Goal: Task Accomplishment & Management: Manage account settings

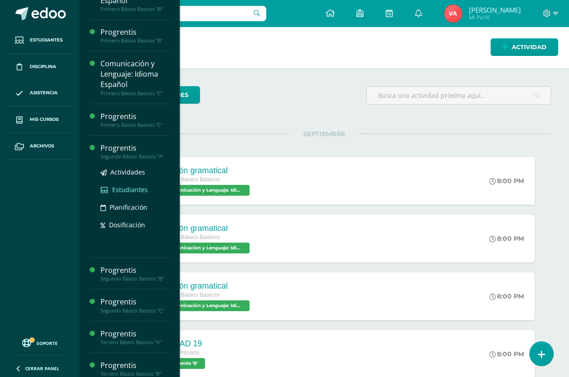
scroll to position [406, 0]
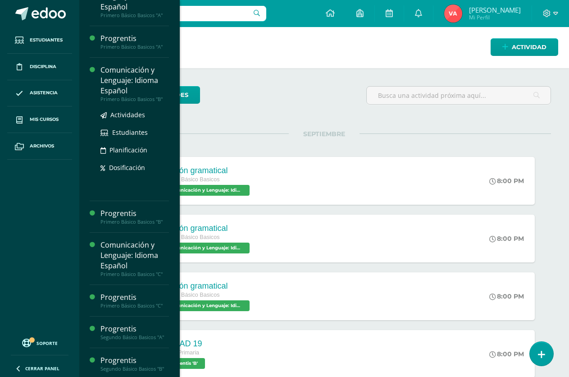
click at [133, 86] on div "Comunicación y Lenguaje: Idioma Español" at bounding box center [134, 80] width 68 height 31
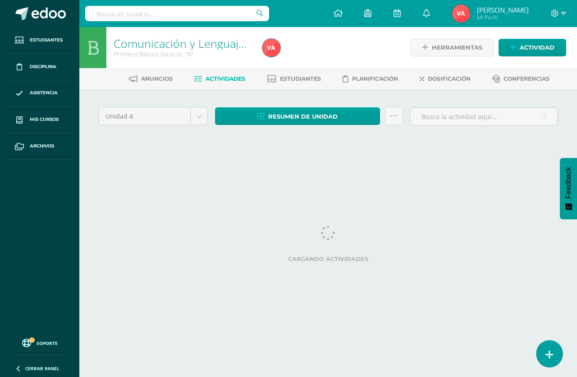
click at [550, 351] on link at bounding box center [549, 353] width 26 height 26
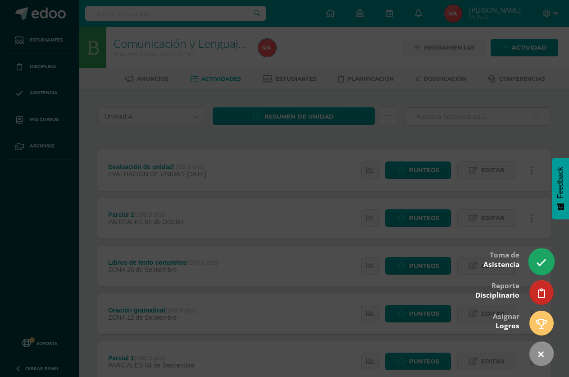
click at [541, 259] on icon at bounding box center [541, 262] width 10 height 10
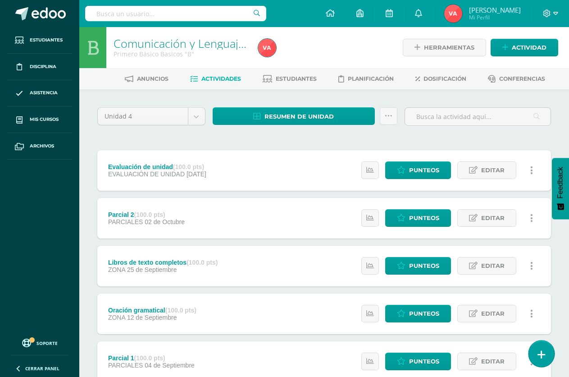
click at [539, 351] on icon at bounding box center [542, 354] width 8 height 10
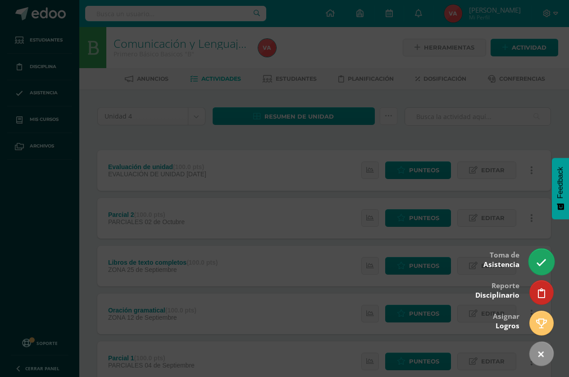
click at [538, 259] on icon at bounding box center [541, 262] width 10 height 10
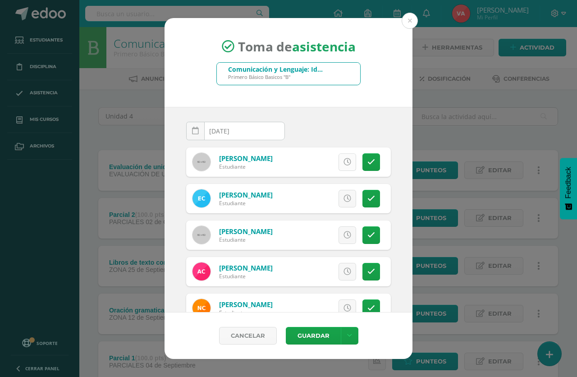
click at [343, 163] on icon at bounding box center [347, 162] width 8 height 8
click at [319, 161] on span "Excusa" at bounding box center [331, 162] width 25 height 17
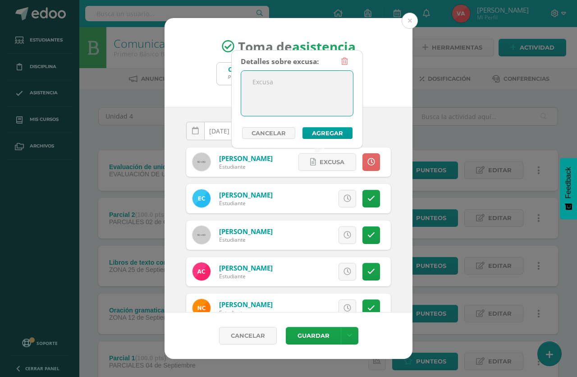
click at [269, 101] on textarea at bounding box center [297, 93] width 112 height 45
click at [306, 81] on textarea "Llegada tarde" at bounding box center [297, 93] width 112 height 45
drag, startPoint x: 306, startPoint y: 81, endPoint x: 251, endPoint y: 79, distance: 55.4
click at [251, 79] on textarea "Llegada tarde" at bounding box center [297, 93] width 112 height 45
type textarea "Llegada tarde"
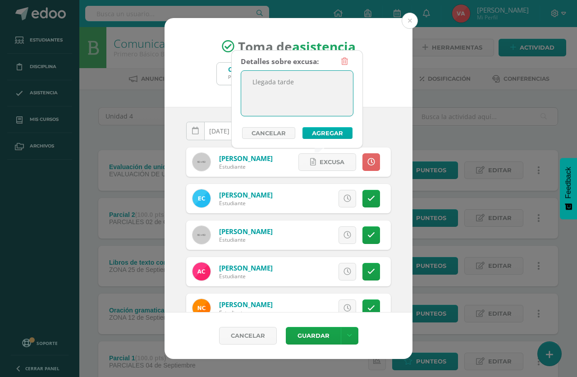
click at [322, 133] on button "Agregar" at bounding box center [327, 133] width 50 height 12
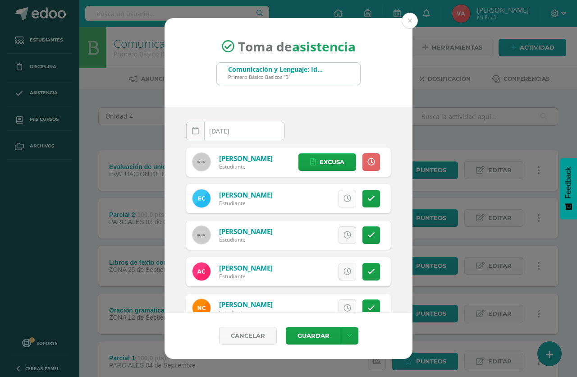
click at [343, 200] on icon at bounding box center [347, 199] width 8 height 8
click at [332, 200] on link "Excusa" at bounding box center [303, 199] width 58 height 18
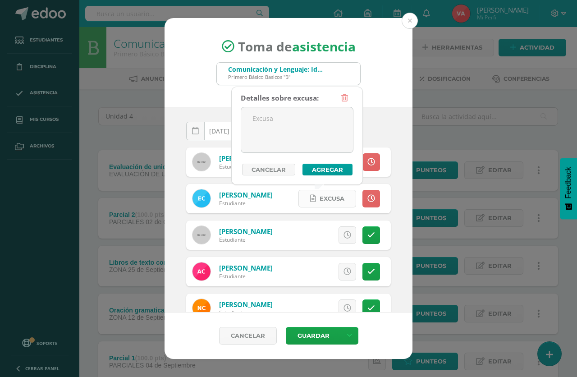
click at [333, 198] on span "Excusa" at bounding box center [331, 198] width 25 height 17
paste textarea "Llegada tarde"
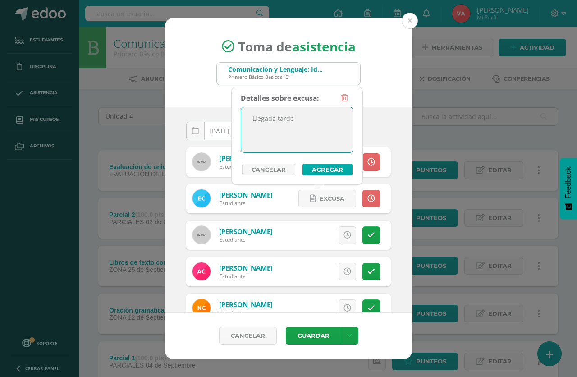
type textarea "Llegada tarde"
click at [331, 169] on button "Agregar" at bounding box center [327, 170] width 50 height 12
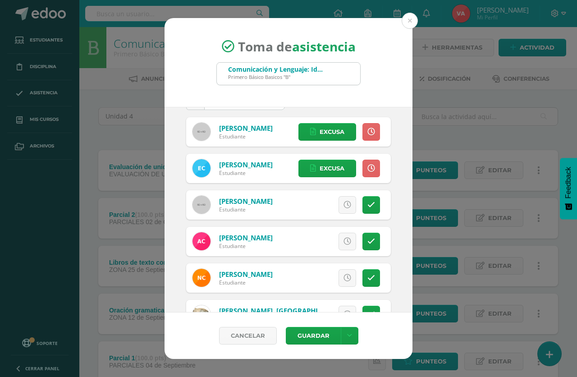
scroll to position [45, 0]
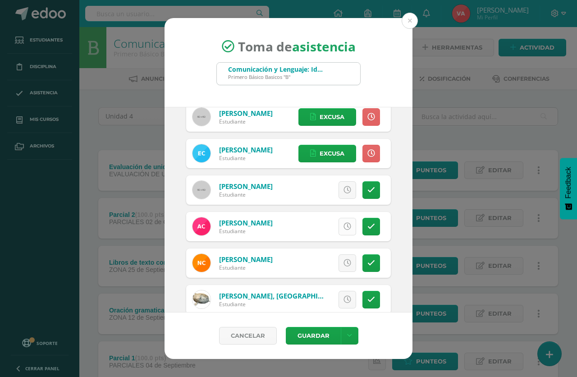
click at [343, 226] on icon at bounding box center [347, 227] width 8 height 8
click at [319, 226] on span "Excusa" at bounding box center [331, 226] width 25 height 17
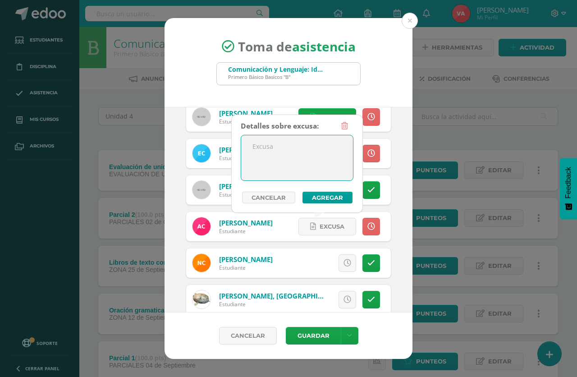
paste textarea "Llegada tarde"
type textarea "Llegada tarde"
click at [331, 196] on button "Agregar" at bounding box center [327, 198] width 50 height 12
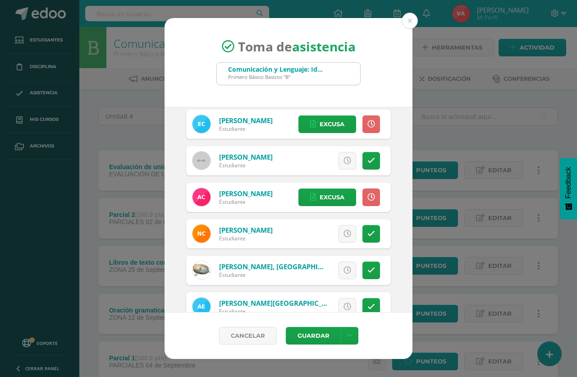
scroll to position [90, 0]
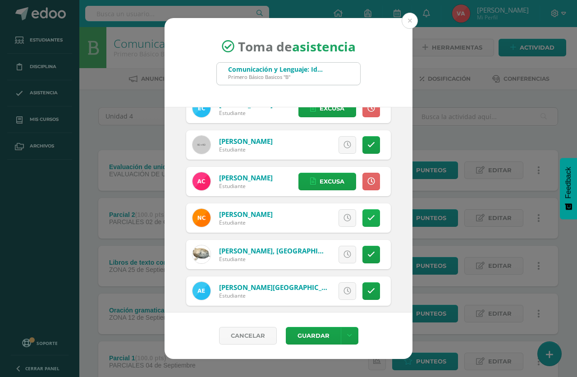
click at [367, 216] on icon at bounding box center [371, 218] width 8 height 8
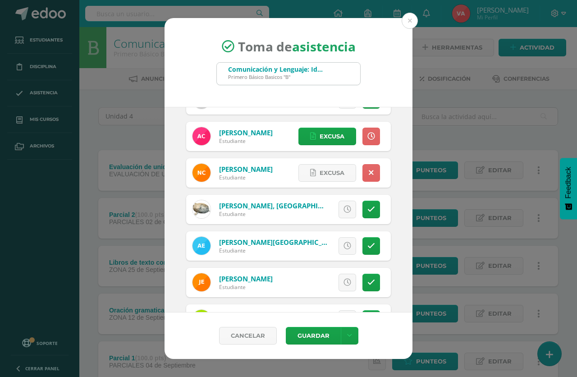
scroll to position [180, 0]
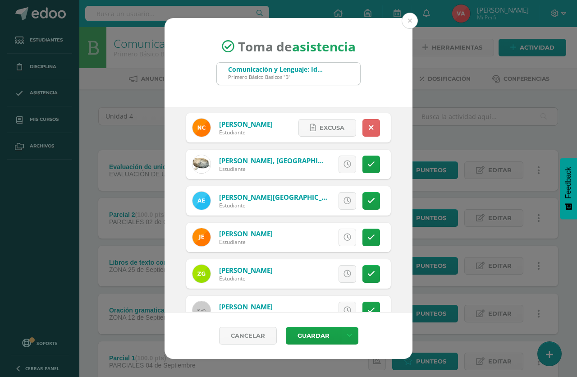
click at [343, 237] on icon at bounding box center [347, 237] width 8 height 8
click at [321, 239] on span "Excusa" at bounding box center [331, 237] width 25 height 17
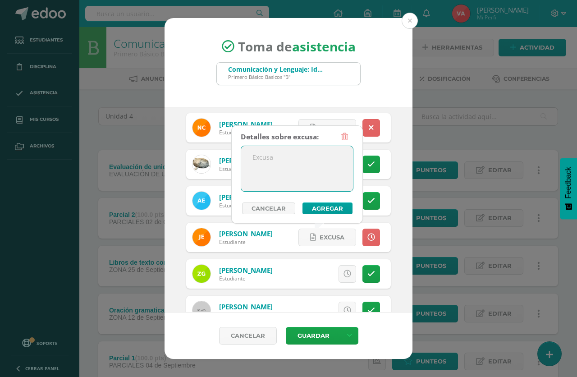
paste textarea "Llegada tarde"
type textarea "Llegada tarde"
click at [330, 208] on button "Agregar" at bounding box center [327, 208] width 50 height 12
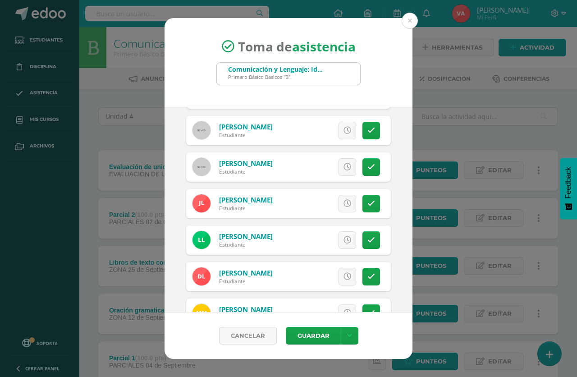
scroll to position [360, 0]
click at [343, 204] on icon at bounding box center [347, 203] width 8 height 8
click at [319, 205] on span "Excusa" at bounding box center [331, 203] width 25 height 17
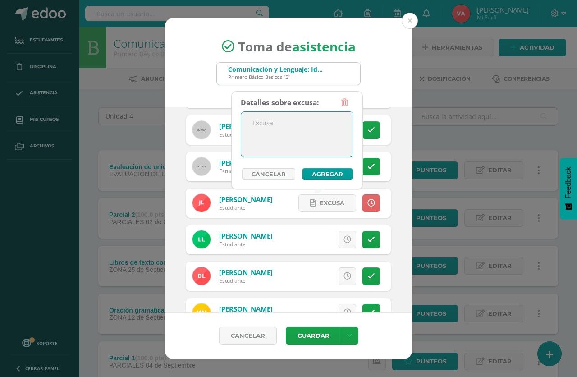
paste textarea "Llegada tarde"
type textarea "Llegada tarde"
click at [339, 175] on button "Agregar" at bounding box center [327, 174] width 50 height 12
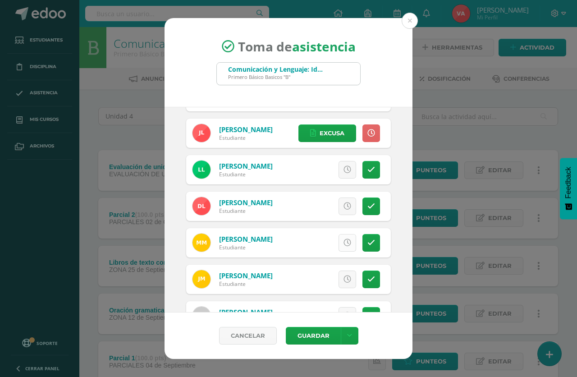
scroll to position [451, 0]
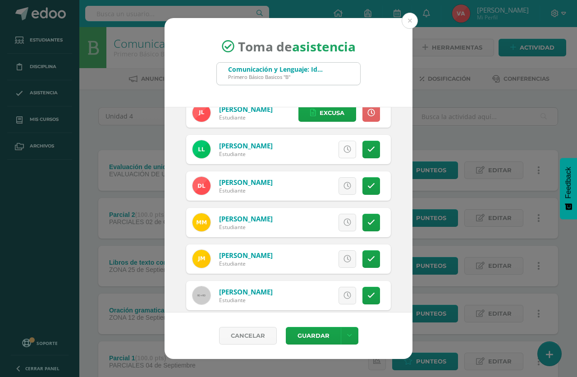
click at [343, 151] on icon at bounding box center [347, 150] width 8 height 8
click at [327, 153] on span "Excusa" at bounding box center [331, 149] width 25 height 17
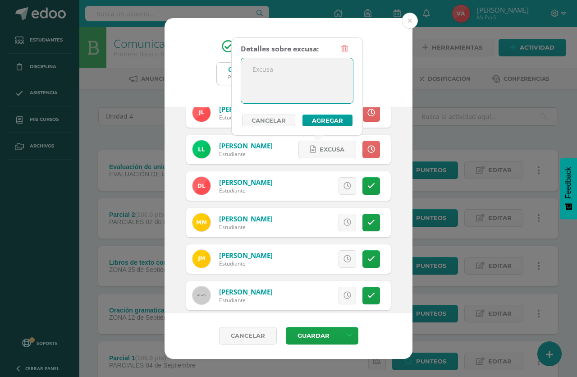
paste textarea "Llegada tarde"
type textarea "Llegada tarde"
click at [328, 143] on span "Excusa" at bounding box center [331, 149] width 25 height 17
click at [334, 119] on button "Agregar" at bounding box center [327, 120] width 50 height 12
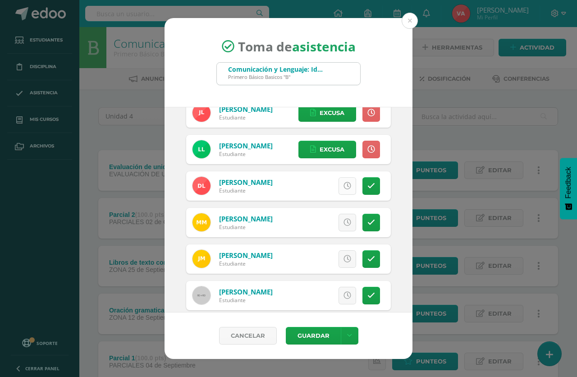
click at [343, 186] on icon at bounding box center [347, 186] width 8 height 8
click at [322, 187] on span "Excusa" at bounding box center [331, 186] width 25 height 17
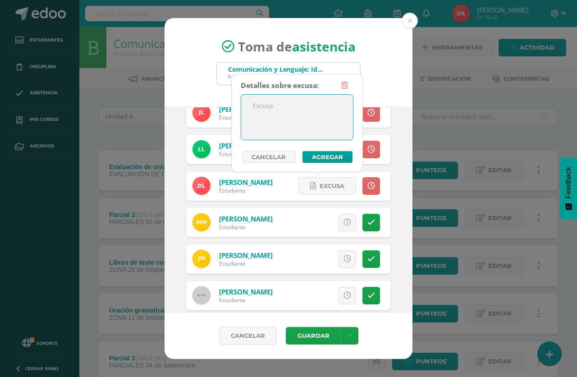
paste textarea "Llegada tarde"
type textarea "Llegada tarde"
click at [340, 155] on button "Agregar" at bounding box center [327, 157] width 50 height 12
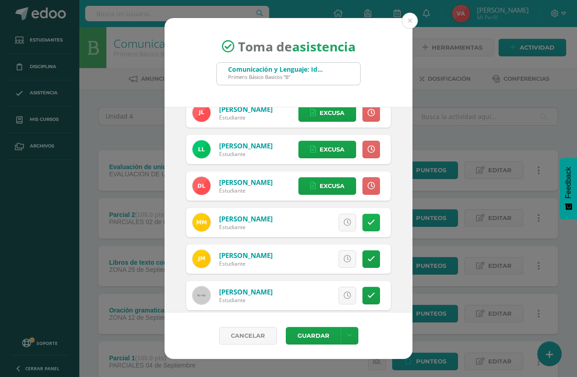
click at [367, 222] on icon at bounding box center [371, 223] width 8 height 8
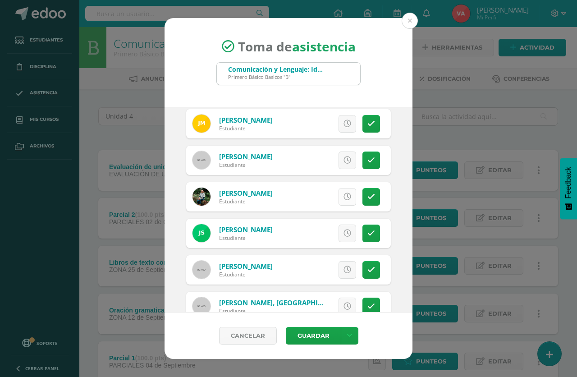
scroll to position [609, 0]
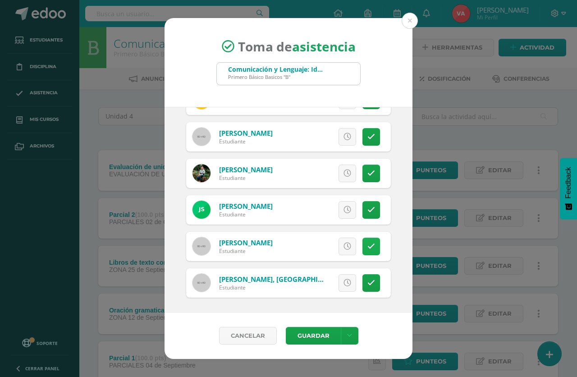
click at [367, 248] on icon at bounding box center [371, 246] width 8 height 8
click at [343, 282] on icon at bounding box center [347, 283] width 8 height 8
click at [326, 283] on span "Excusa" at bounding box center [331, 282] width 25 height 17
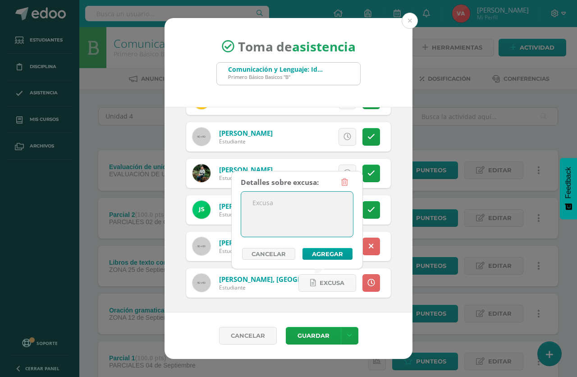
paste textarea "Llegada tarde"
type textarea "Llegada tarde"
click at [330, 254] on button "Agregar" at bounding box center [327, 254] width 50 height 12
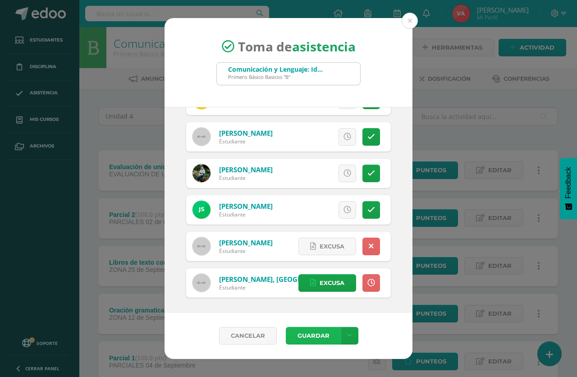
click at [323, 335] on button "Guardar" at bounding box center [313, 336] width 55 height 18
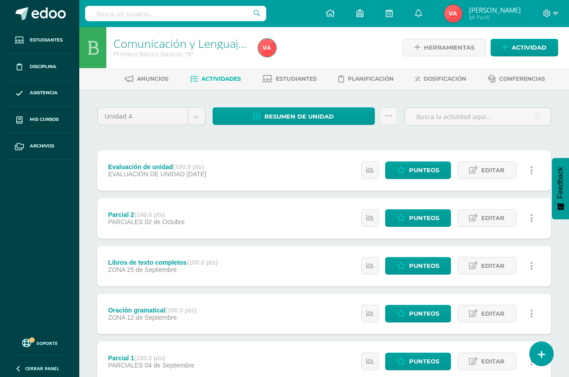
scroll to position [45, 0]
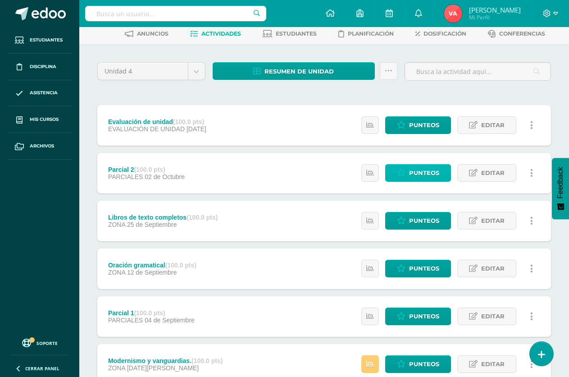
click at [428, 171] on span "Punteos" at bounding box center [424, 172] width 30 height 17
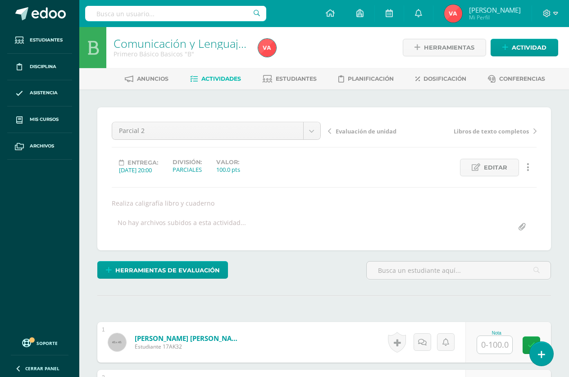
click at [410, 187] on hr at bounding box center [324, 187] width 425 height 1
click at [47, 95] on span "Asistencia" at bounding box center [44, 92] width 28 height 7
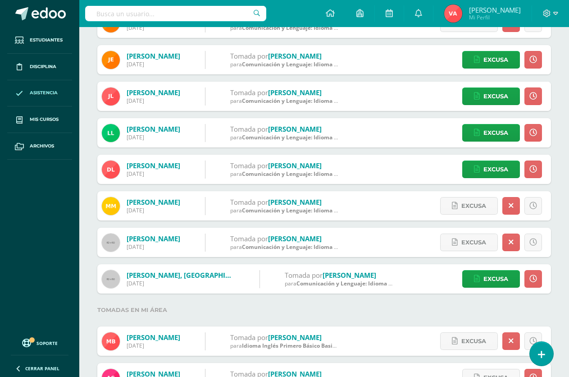
scroll to position [451, 0]
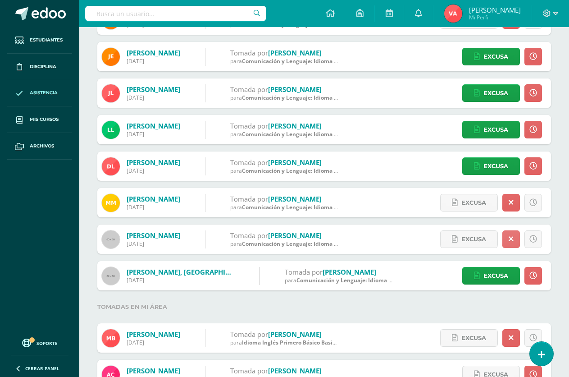
click at [510, 242] on icon at bounding box center [511, 239] width 5 height 8
click at [534, 243] on icon at bounding box center [533, 239] width 5 height 8
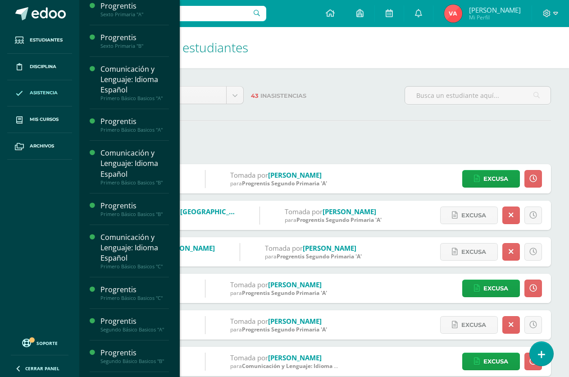
scroll to position [422, 0]
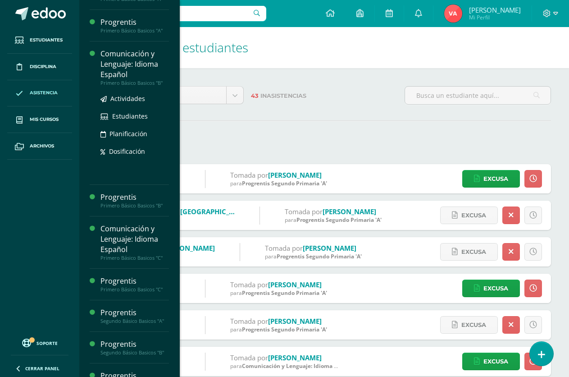
click at [133, 67] on div "Comunicación y Lenguaje: Idioma Español" at bounding box center [134, 64] width 68 height 31
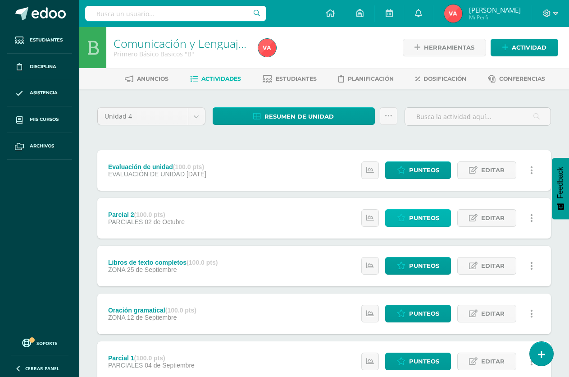
click at [425, 218] on span "Punteos" at bounding box center [424, 218] width 30 height 17
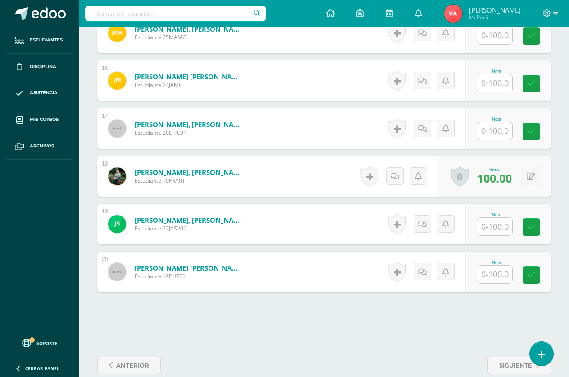
scroll to position [993, 0]
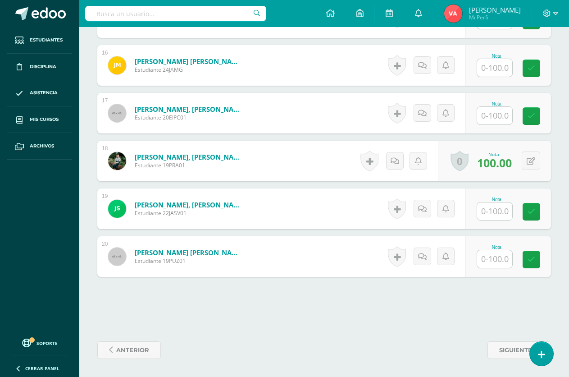
click at [501, 262] on input "text" at bounding box center [494, 259] width 35 height 18
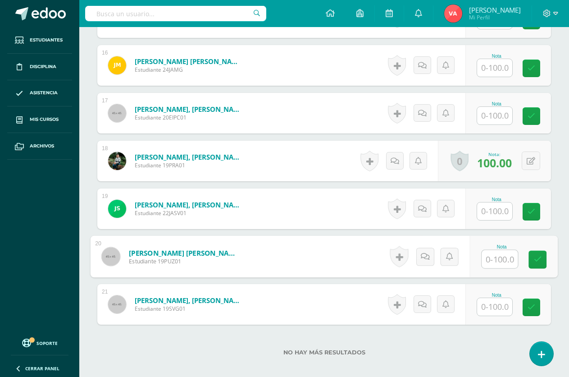
scroll to position [994, 0]
type input "100"
click at [538, 258] on icon at bounding box center [538, 259] width 8 height 8
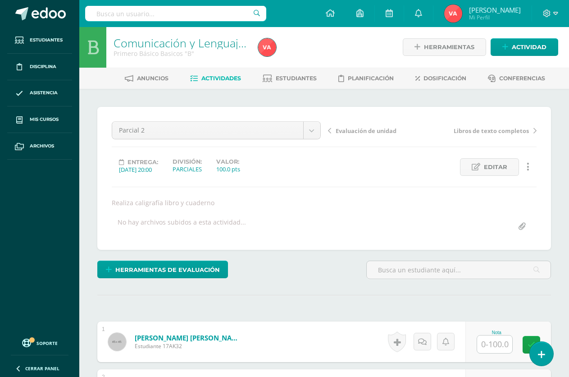
scroll to position [0, 0]
click at [216, 75] on span "Actividades" at bounding box center [221, 78] width 40 height 7
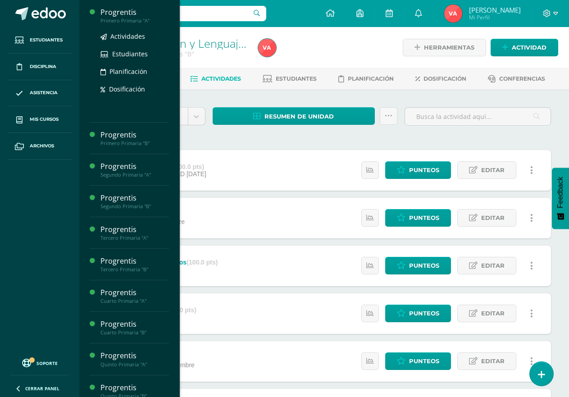
click at [131, 18] on div "Primero Primaria "A"" at bounding box center [134, 21] width 68 height 6
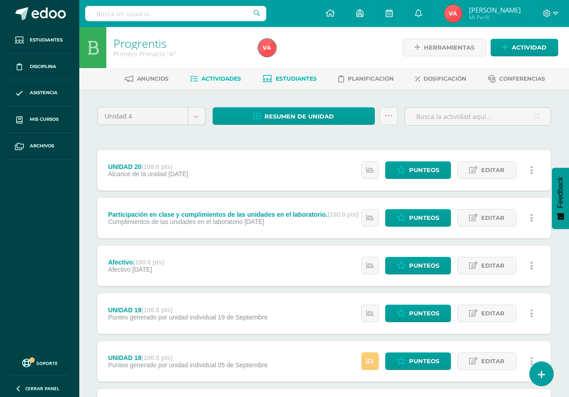
click at [294, 75] on span "Estudiantes" at bounding box center [296, 78] width 41 height 7
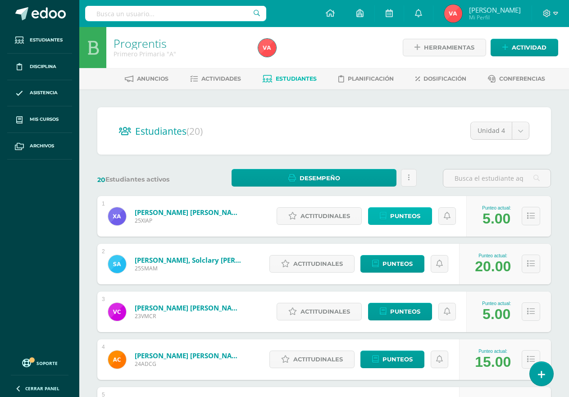
click at [404, 215] on span "Punteos" at bounding box center [405, 216] width 30 height 17
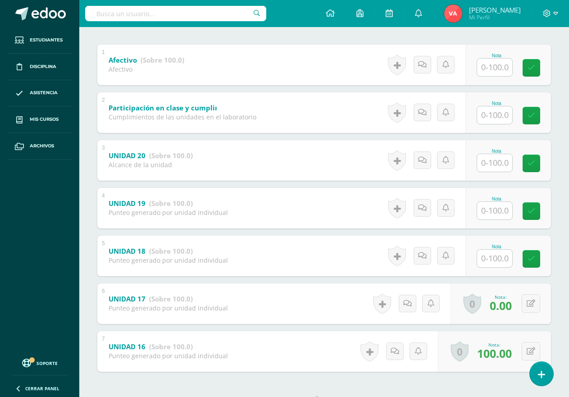
scroll to position [215, 0]
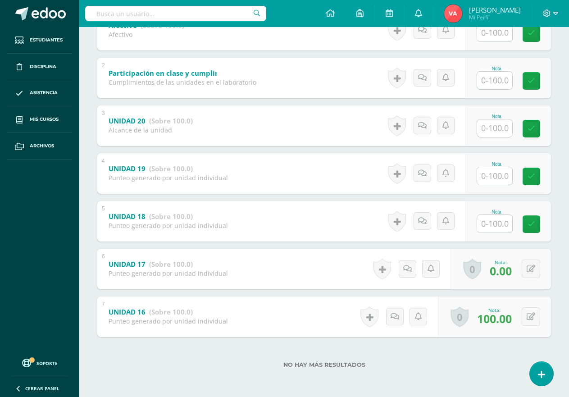
click at [492, 223] on input "text" at bounding box center [494, 224] width 35 height 18
type input "0"
click at [534, 220] on icon at bounding box center [538, 224] width 8 height 8
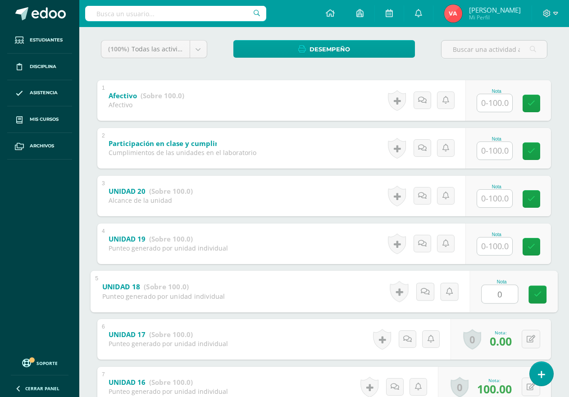
scroll to position [80, 0]
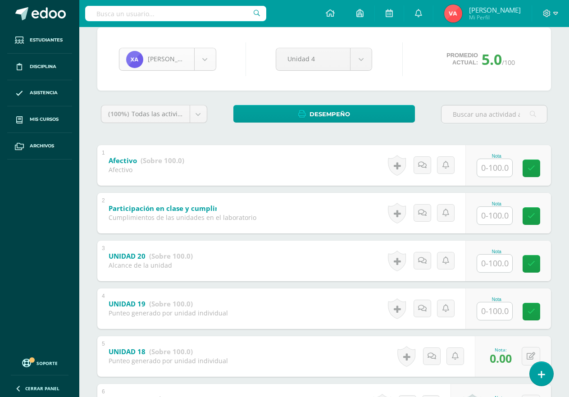
click at [203, 55] on body "Estudiantes Disciplina Asistencia Mis cursos Archivos Soporte Centro de ayuda Ú…" at bounding box center [284, 226] width 569 height 612
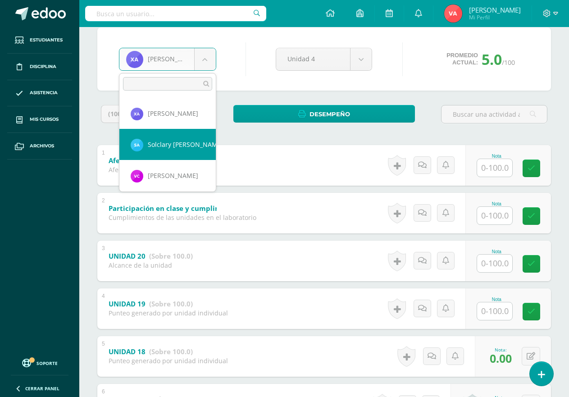
select select "2722"
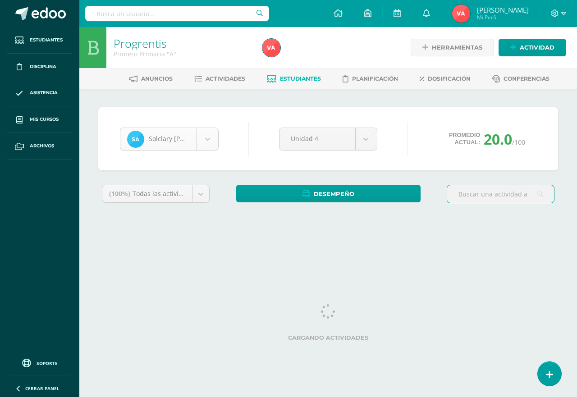
click at [207, 140] on body "Estudiantes Disciplina Asistencia Mis cursos Archivos Soporte Centro de ayuda Ú…" at bounding box center [288, 121] width 577 height 243
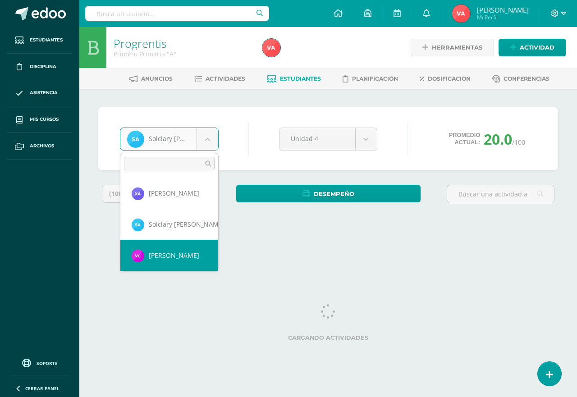
select select "2236"
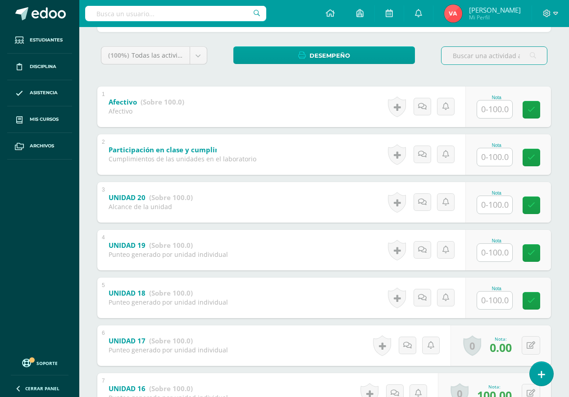
scroll to position [215, 0]
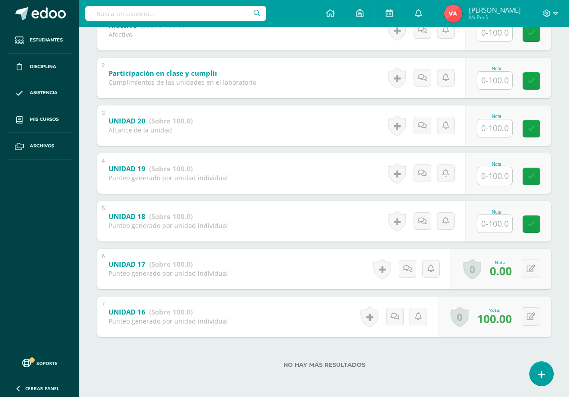
click at [491, 227] on input "text" at bounding box center [494, 224] width 35 height 18
type input "100"
click at [511, 177] on input "text" at bounding box center [494, 176] width 35 height 18
click at [511, 177] on input "text" at bounding box center [500, 176] width 36 height 18
type input "100"
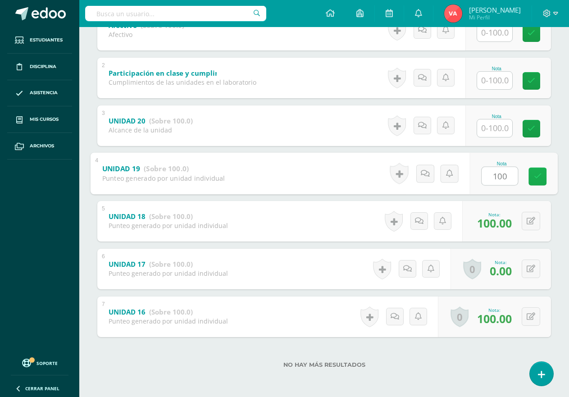
click at [538, 175] on icon at bounding box center [538, 177] width 8 height 8
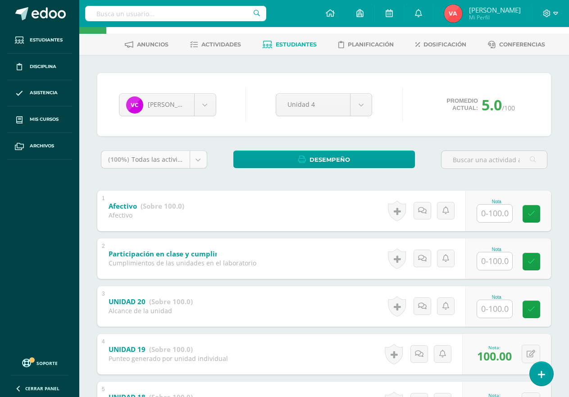
scroll to position [0, 0]
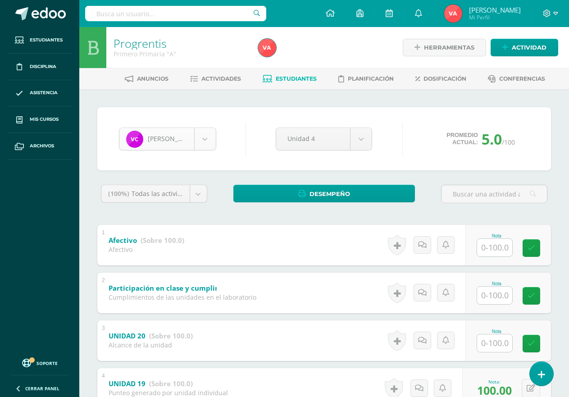
click at [207, 143] on body "Estudiantes Disciplina Asistencia Mis cursos Archivos Soporte Centro de ayuda Ú…" at bounding box center [284, 306] width 569 height 612
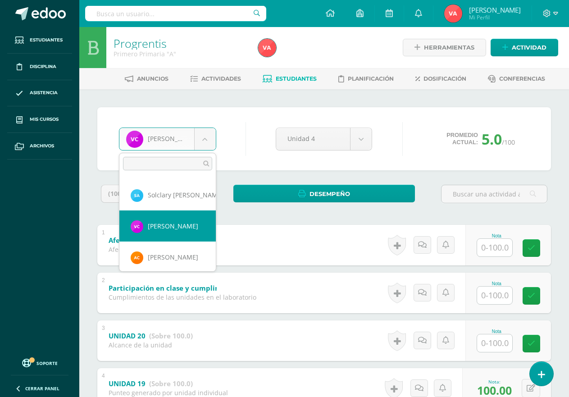
scroll to position [45, 0]
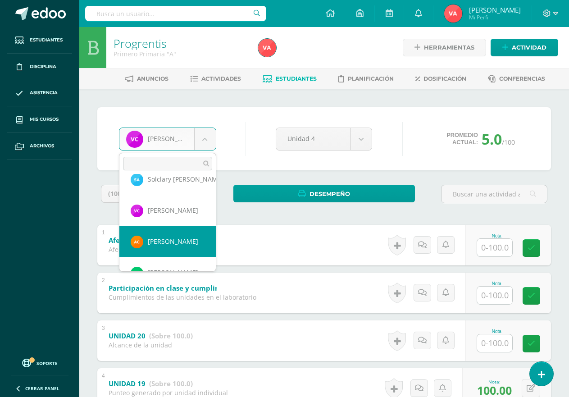
drag, startPoint x: 158, startPoint y: 248, endPoint x: 158, endPoint y: 218, distance: 30.6
select select "2672"
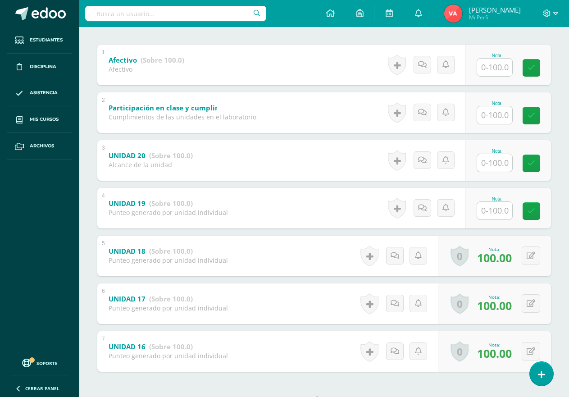
scroll to position [45, 0]
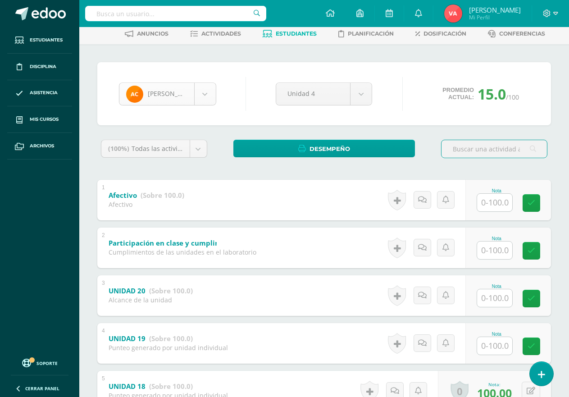
click at [205, 95] on body "Estudiantes Disciplina Asistencia Mis cursos Archivos Soporte Centro de ayuda Ú…" at bounding box center [284, 261] width 569 height 612
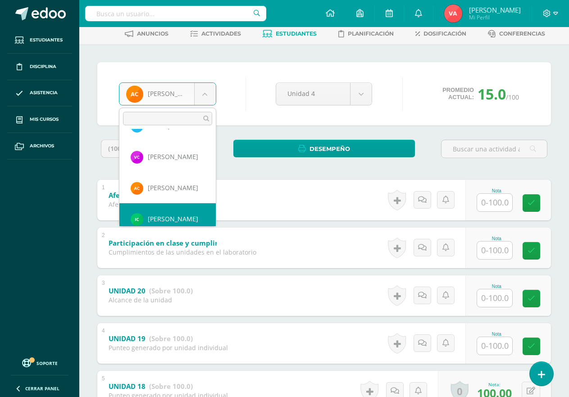
scroll to position [76, 0]
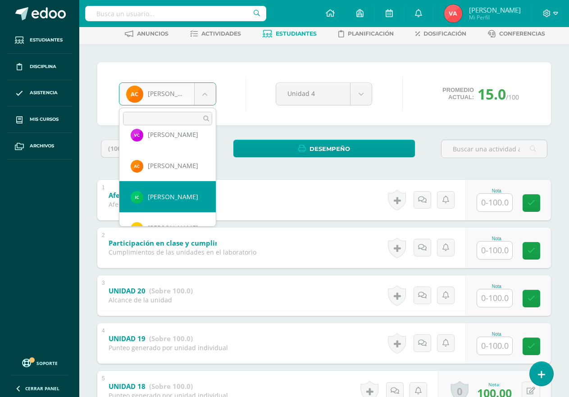
select select "2723"
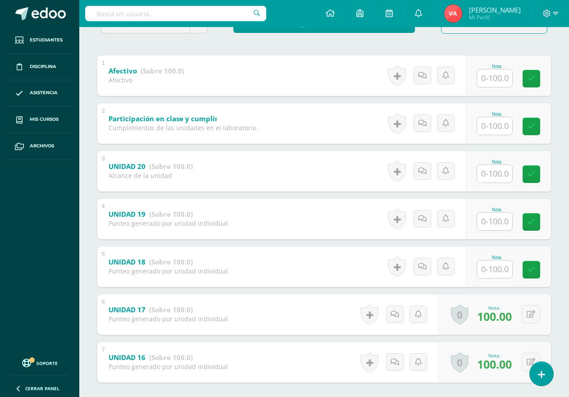
scroll to position [215, 0]
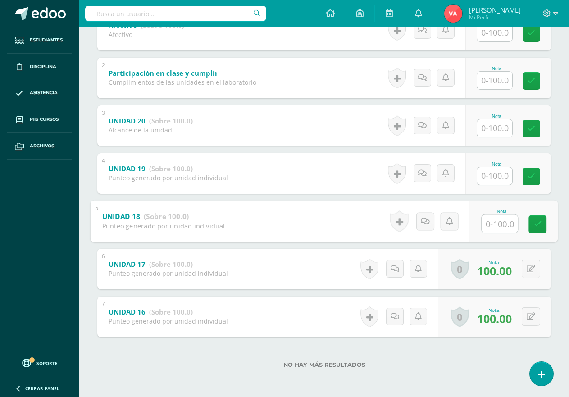
click at [492, 228] on input "text" at bounding box center [500, 223] width 36 height 18
type input "100"
click at [538, 225] on icon at bounding box center [538, 224] width 8 height 8
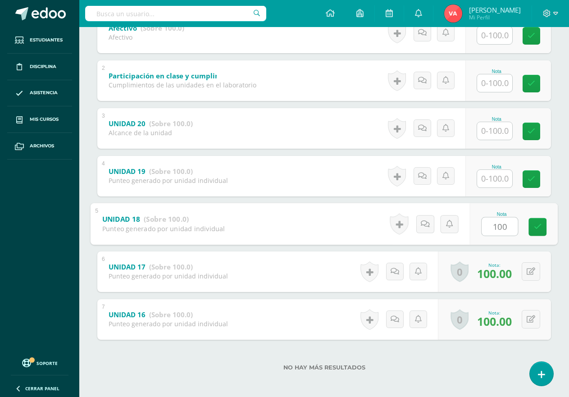
scroll to position [35, 0]
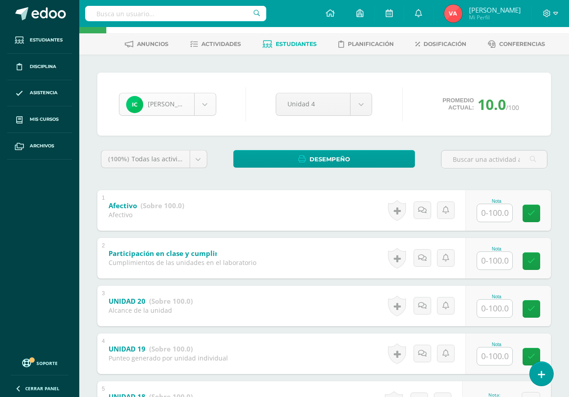
click at [203, 110] on body "Estudiantes Disciplina Asistencia Mis cursos Archivos Soporte Centro de ayuda Ú…" at bounding box center [284, 271] width 569 height 612
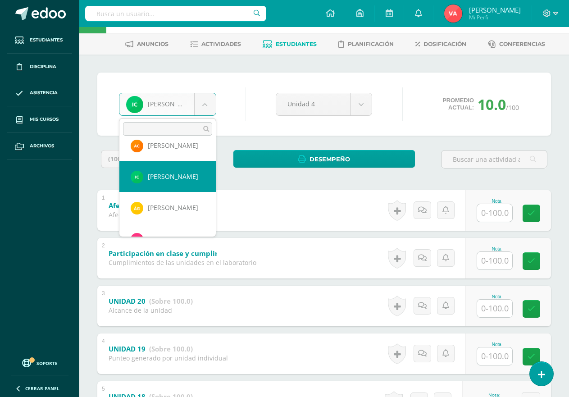
scroll to position [107, 0]
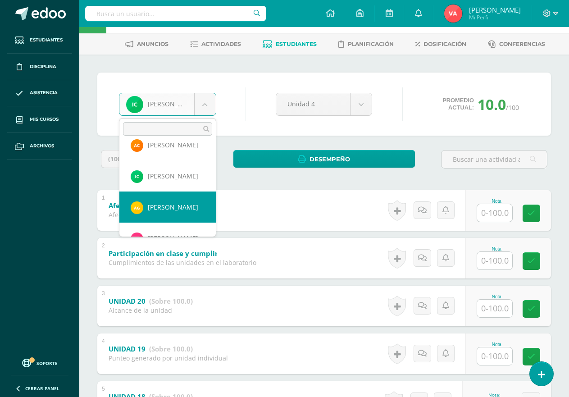
select select "2001"
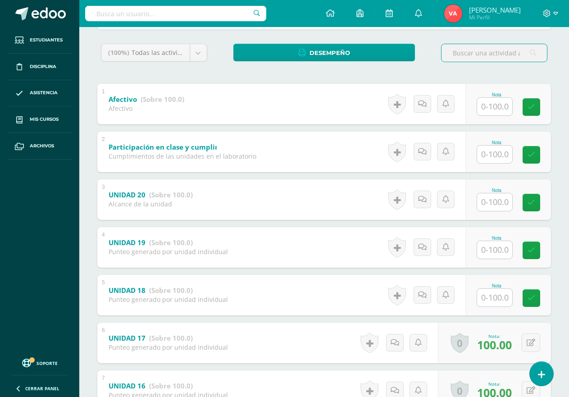
scroll to position [180, 0]
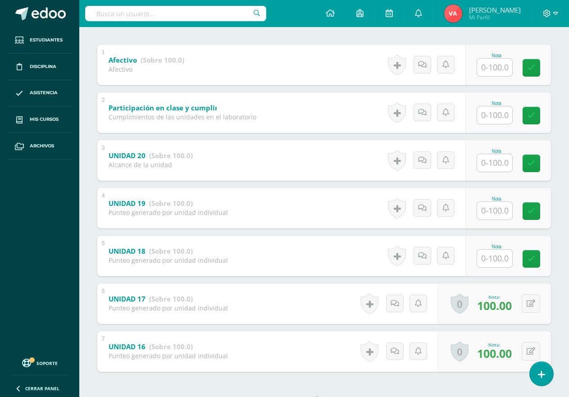
click at [497, 257] on input "text" at bounding box center [494, 259] width 35 height 18
type input "100"
click at [505, 212] on input "text" at bounding box center [494, 211] width 35 height 18
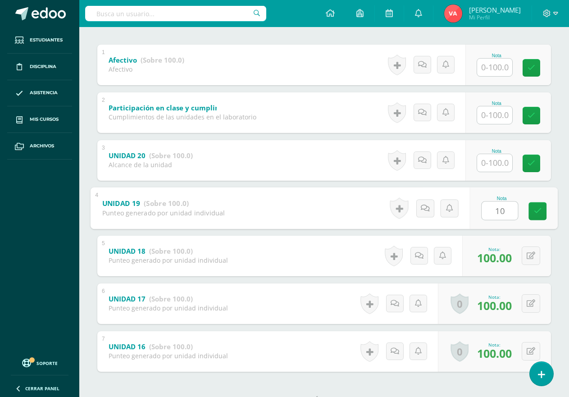
type input "100"
click at [540, 209] on icon at bounding box center [538, 211] width 8 height 8
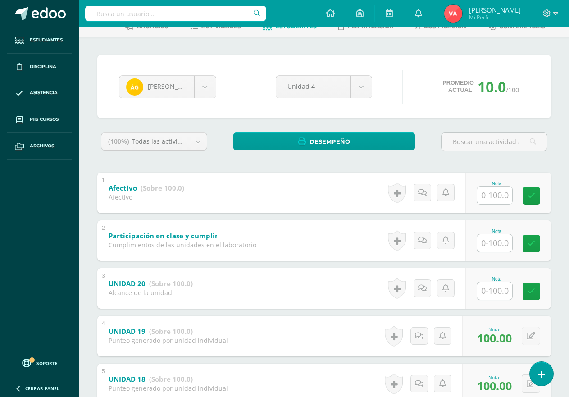
scroll to position [0, 0]
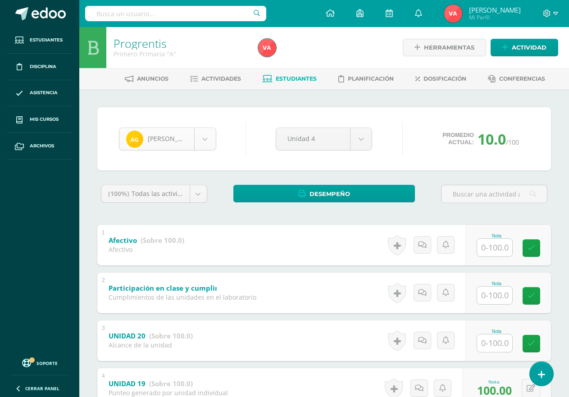
click at [201, 139] on body "Estudiantes Disciplina Asistencia Mis cursos Archivos Soporte Centro de ayuda Ú…" at bounding box center [284, 306] width 569 height 612
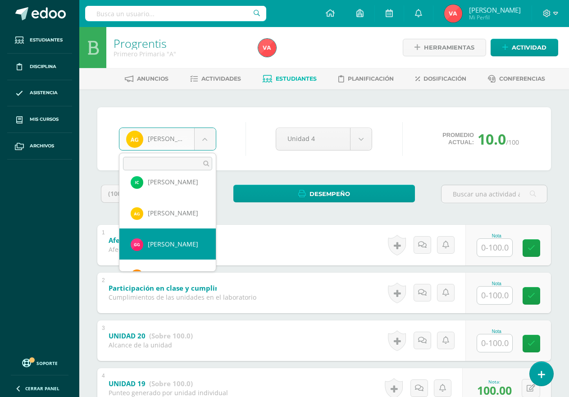
scroll to position [138, 0]
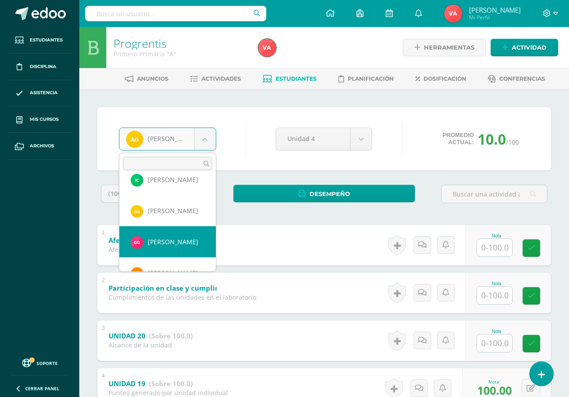
select select "2673"
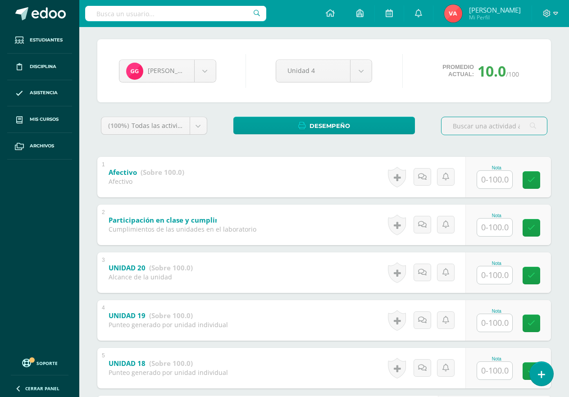
scroll to position [135, 0]
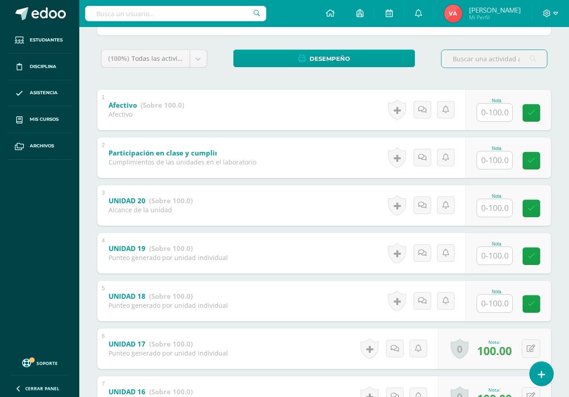
click at [493, 306] on input "text" at bounding box center [494, 304] width 35 height 18
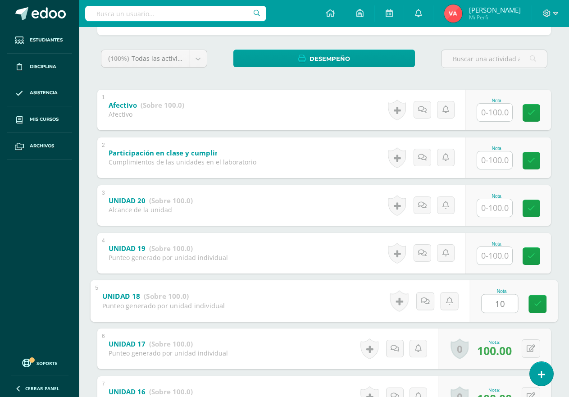
type input "100"
click at [537, 308] on icon at bounding box center [538, 304] width 8 height 8
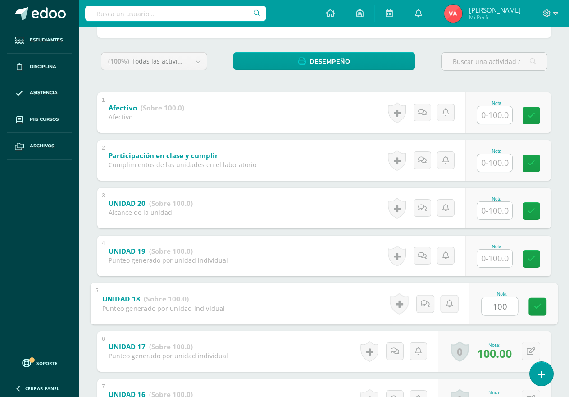
scroll to position [0, 0]
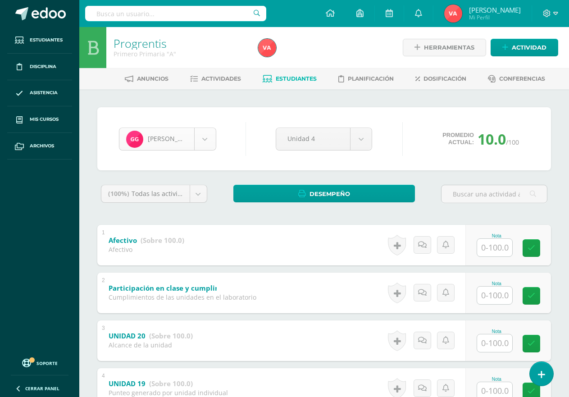
click at [206, 132] on body "Estudiantes Disciplina Asistencia Mis cursos Archivos Soporte Centro de ayuda Ú…" at bounding box center [284, 306] width 569 height 612
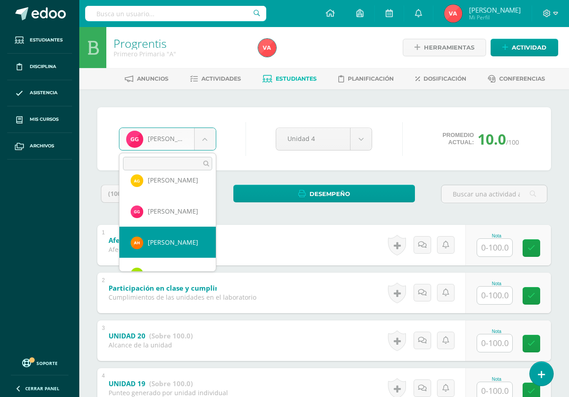
scroll to position [169, 0]
select select "2210"
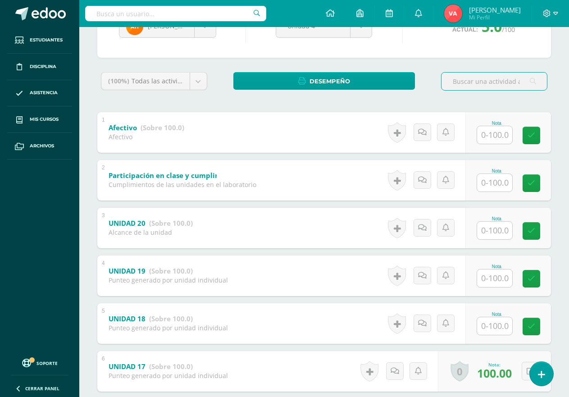
scroll to position [135, 0]
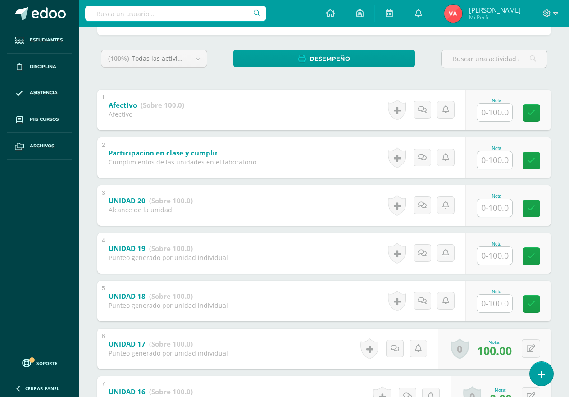
click at [493, 314] on div "Nota" at bounding box center [508, 301] width 86 height 41
click at [494, 306] on input "text" at bounding box center [500, 303] width 36 height 18
type input "100"
click at [497, 250] on input "text" at bounding box center [494, 256] width 35 height 18
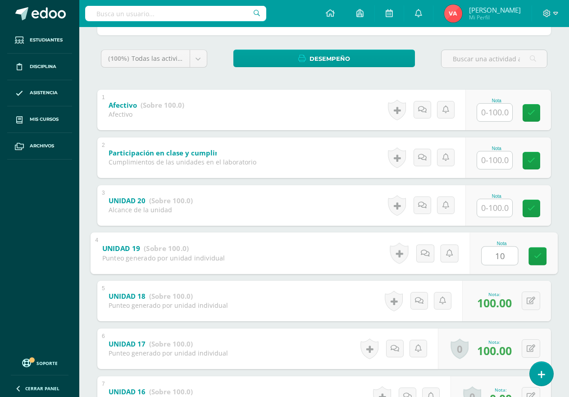
type input "100"
click at [538, 256] on icon at bounding box center [538, 256] width 8 height 8
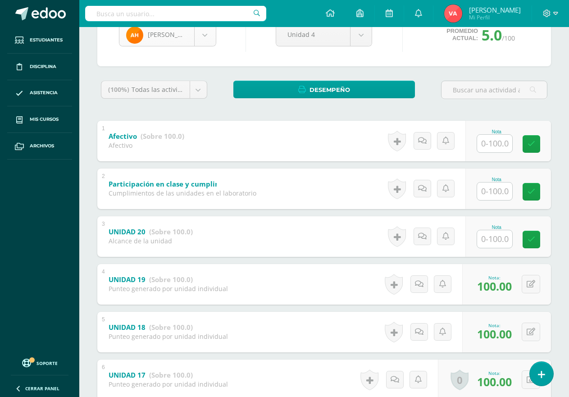
scroll to position [45, 0]
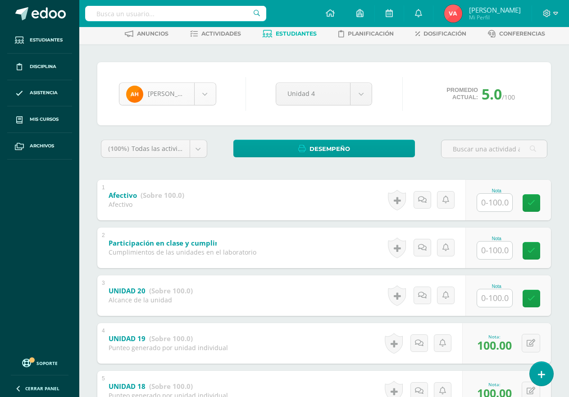
click at [201, 93] on body "Estudiantes Disciplina Asistencia Mis cursos Archivos Soporte Centro de ayuda Ú…" at bounding box center [284, 261] width 569 height 612
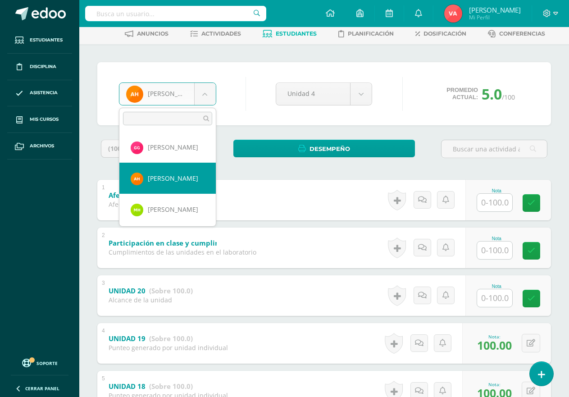
scroll to position [200, 0]
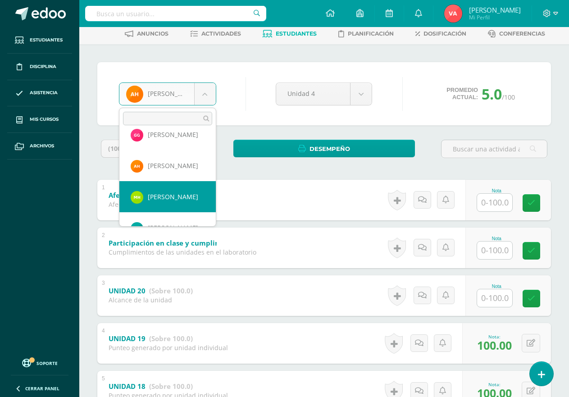
select select "2724"
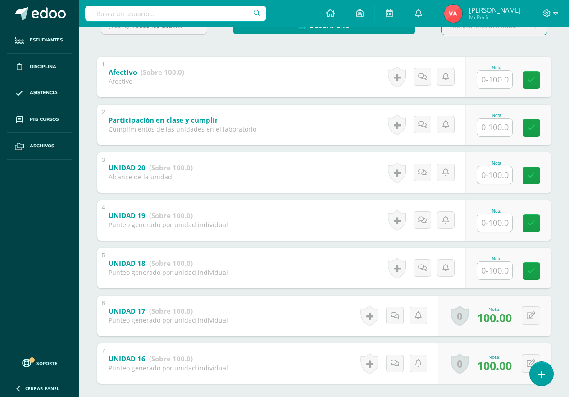
scroll to position [180, 0]
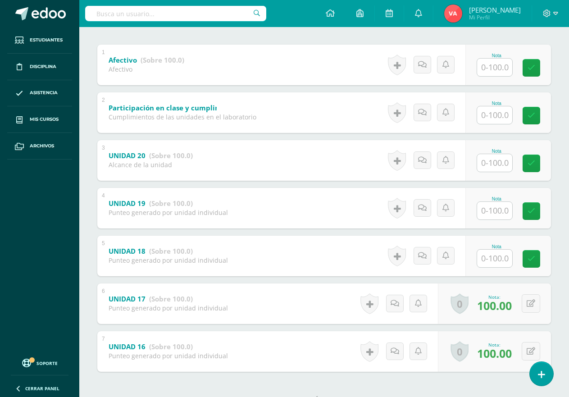
click at [493, 256] on input "text" at bounding box center [494, 259] width 35 height 18
type input "100"
click at [541, 262] on icon at bounding box center [538, 259] width 8 height 8
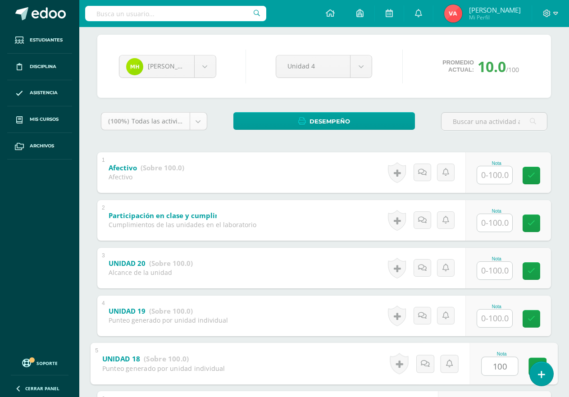
scroll to position [45, 0]
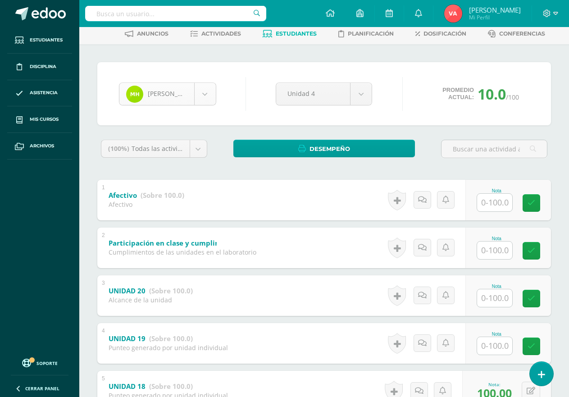
click at [207, 92] on body "Estudiantes Disciplina Asistencia Mis cursos Archivos Soporte Centro de ayuda Ú…" at bounding box center [284, 261] width 569 height 612
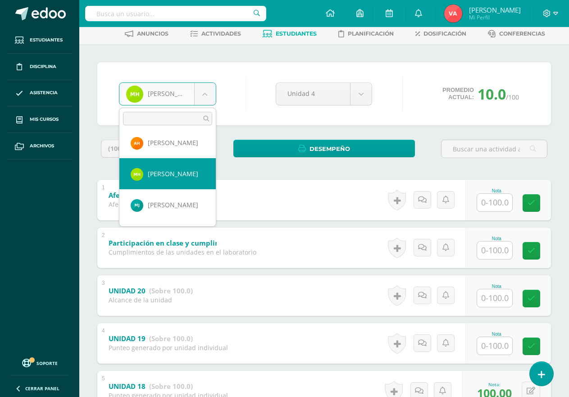
scroll to position [231, 0]
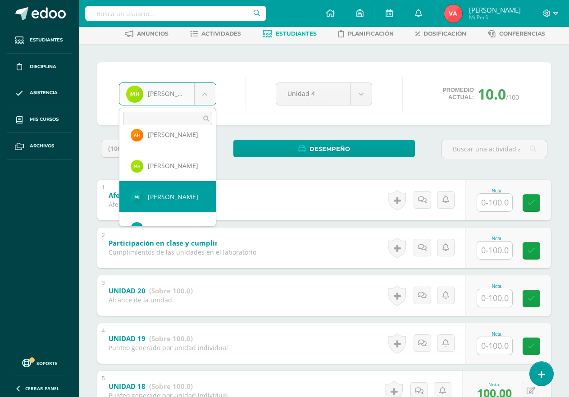
select select "2230"
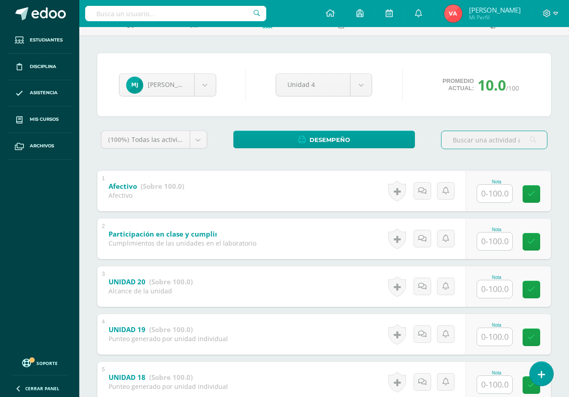
scroll to position [135, 0]
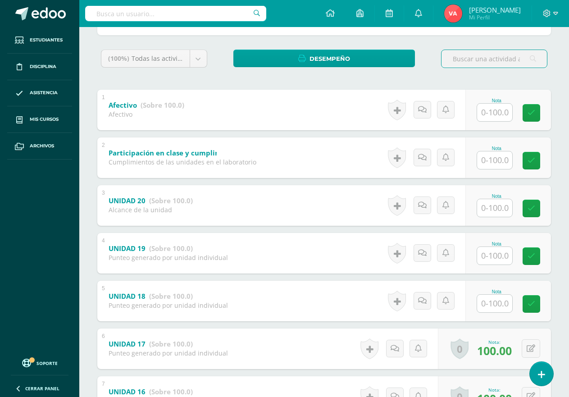
click at [486, 298] on input "text" at bounding box center [494, 304] width 35 height 18
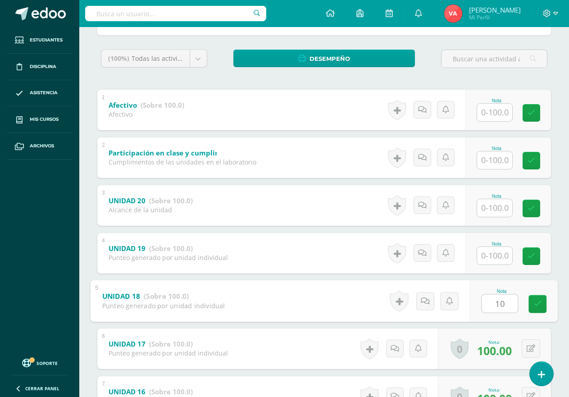
type input "100"
click at [538, 302] on icon at bounding box center [538, 304] width 8 height 8
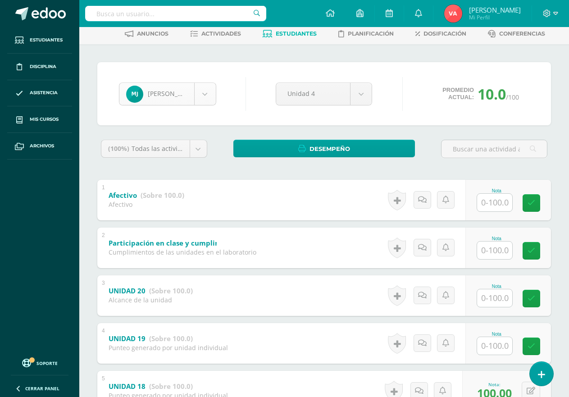
click at [204, 96] on body "Estudiantes Disciplina Asistencia Mis cursos Archivos Soporte Centro de ayuda Ú…" at bounding box center [284, 261] width 569 height 612
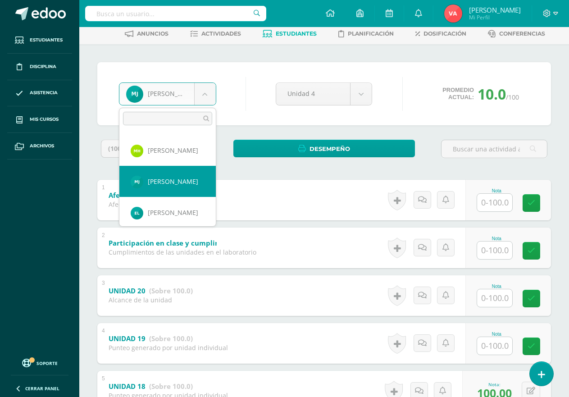
scroll to position [262, 0]
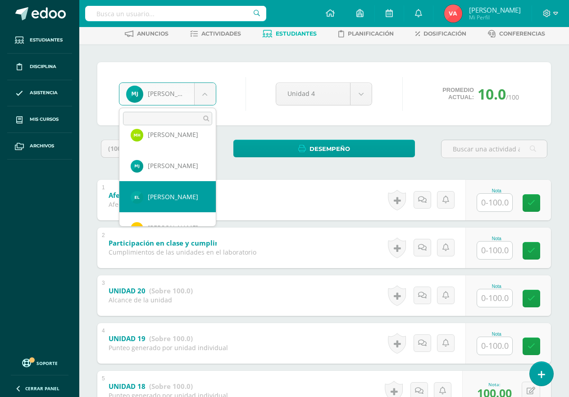
select select "2675"
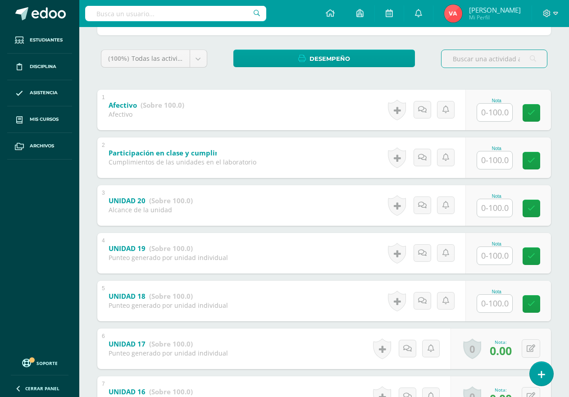
scroll to position [215, 0]
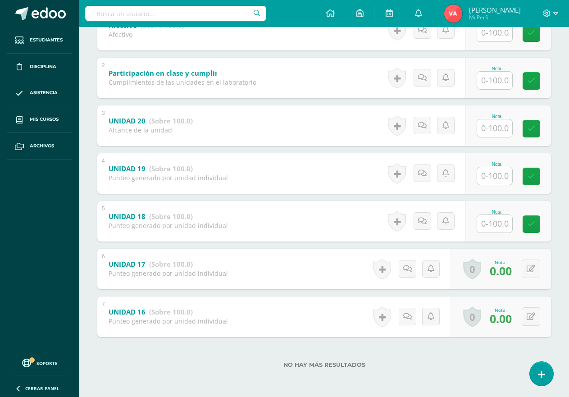
click at [489, 224] on input "text" at bounding box center [494, 224] width 35 height 18
type input "100"
click at [536, 223] on icon at bounding box center [538, 224] width 8 height 8
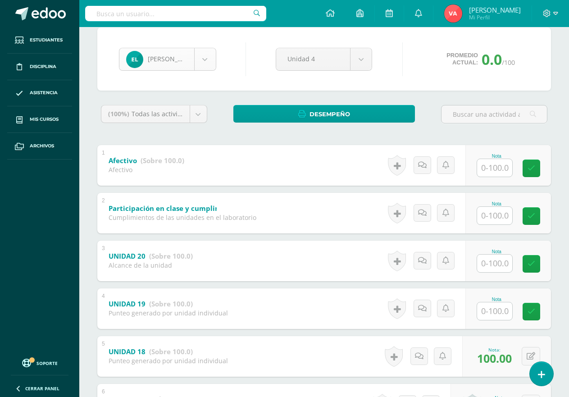
click at [204, 56] on body "Estudiantes Disciplina Asistencia Mis cursos Archivos Soporte Centro de ayuda Ú…" at bounding box center [284, 226] width 569 height 612
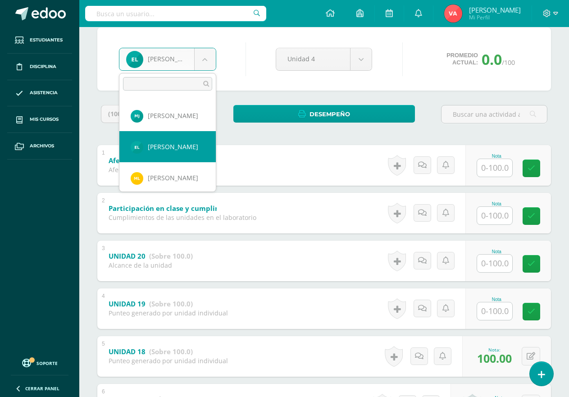
scroll to position [293, 0]
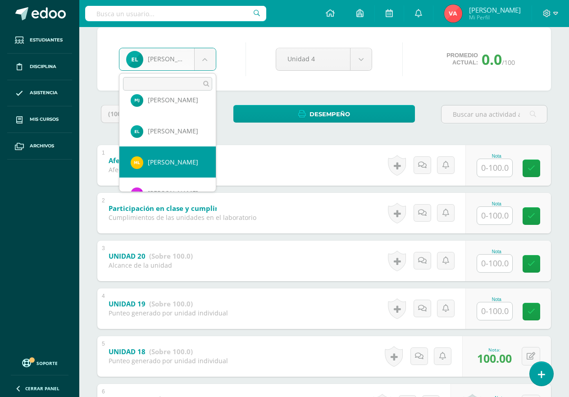
select select "2725"
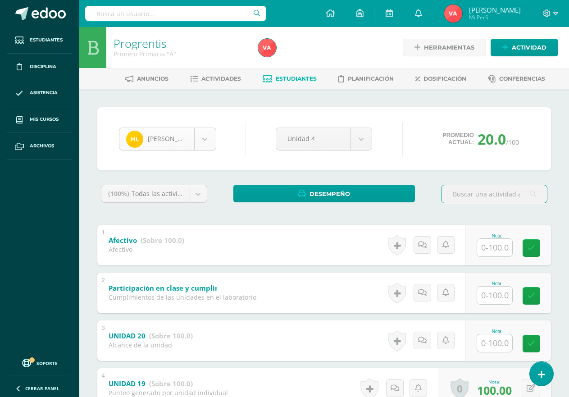
click at [204, 136] on body "Estudiantes Disciplina Asistencia Mis cursos Archivos Soporte Centro de ayuda Ú…" at bounding box center [284, 306] width 569 height 612
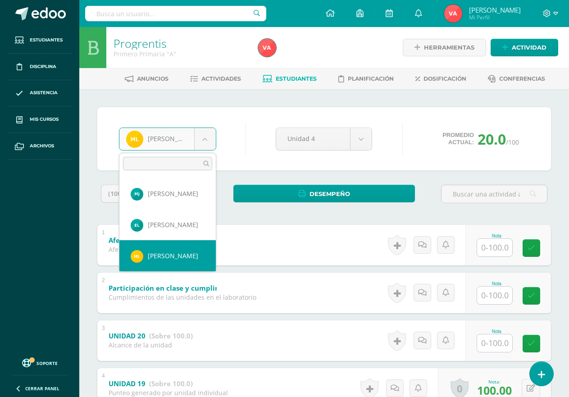
scroll to position [324, 0]
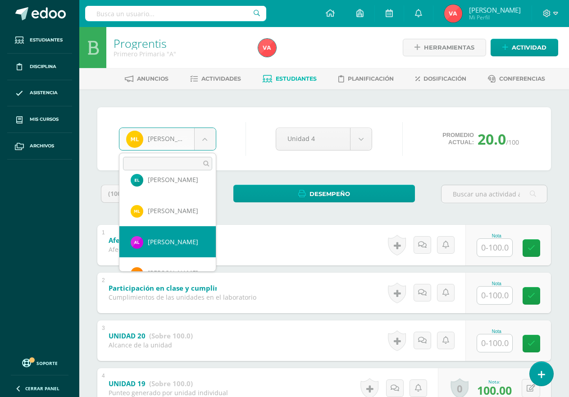
select select "2676"
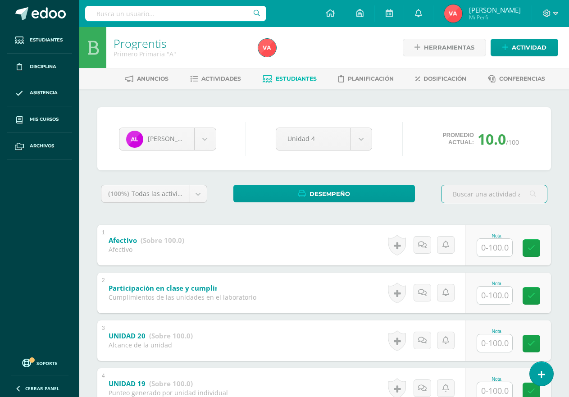
scroll to position [90, 0]
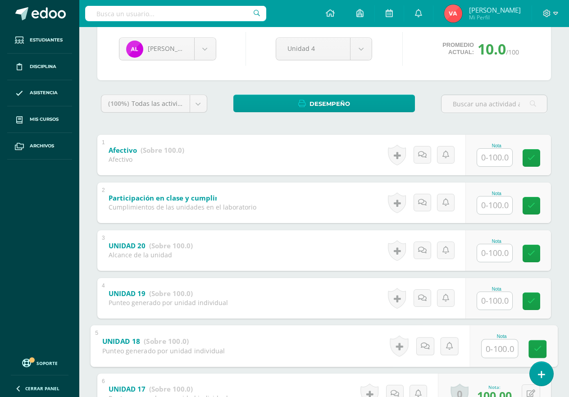
click at [493, 351] on input "text" at bounding box center [500, 348] width 36 height 18
type input "100"
drag, startPoint x: 537, startPoint y: 348, endPoint x: 512, endPoint y: 330, distance: 30.3
click at [537, 347] on icon at bounding box center [538, 349] width 8 height 8
click at [203, 55] on body "Estudiantes Disciplina Asistencia Mis cursos Archivos Soporte Centro de ayuda Ú…" at bounding box center [284, 216] width 569 height 612
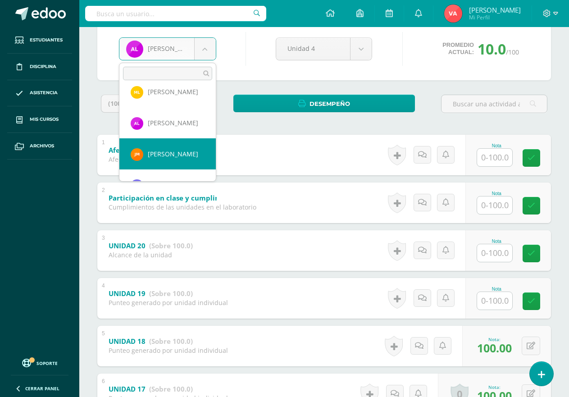
scroll to position [356, 0]
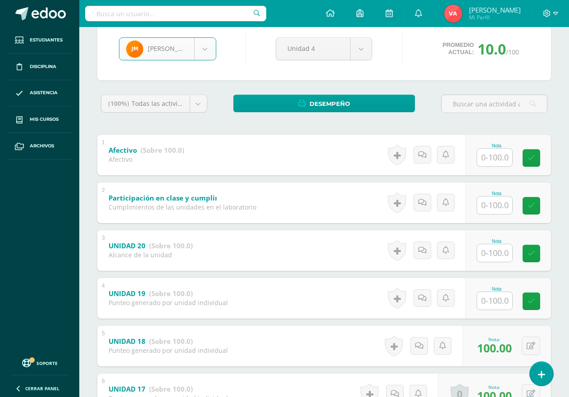
select select "2223"
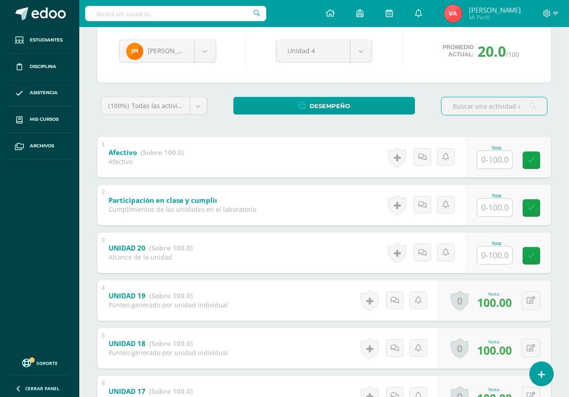
scroll to position [90, 0]
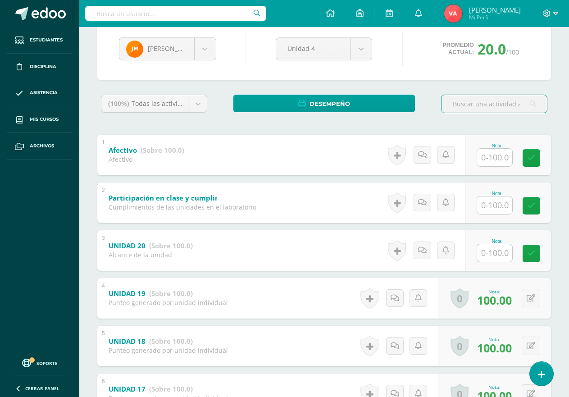
click at [490, 254] on input "text" at bounding box center [494, 253] width 35 height 18
type input "100"
click at [539, 254] on icon at bounding box center [538, 254] width 8 height 8
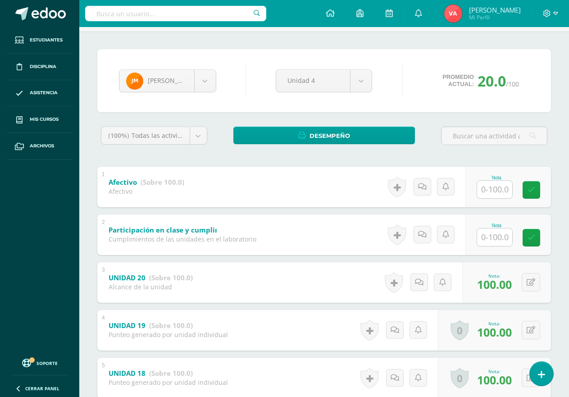
scroll to position [45, 0]
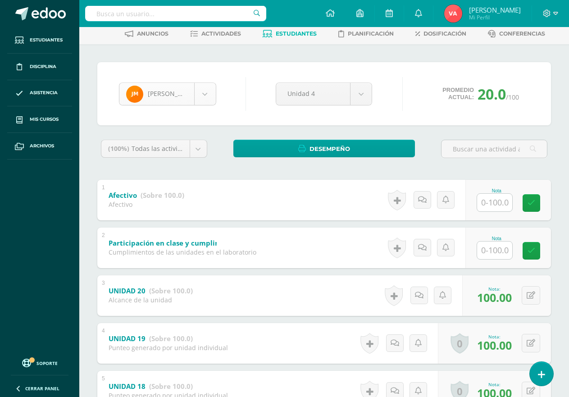
click at [203, 95] on body "Estudiantes Disciplina Asistencia Mis cursos Archivos Soporte Centro de ayuda Ú…" at bounding box center [284, 261] width 569 height 612
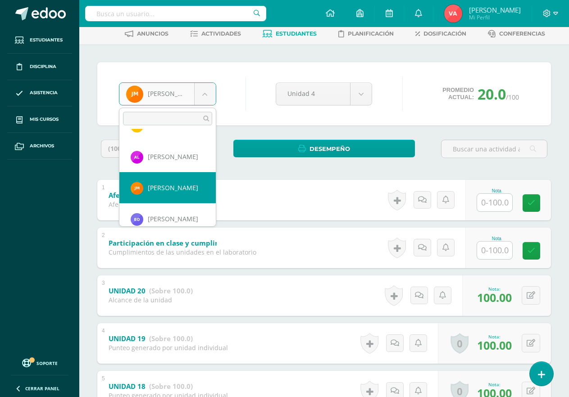
scroll to position [387, 0]
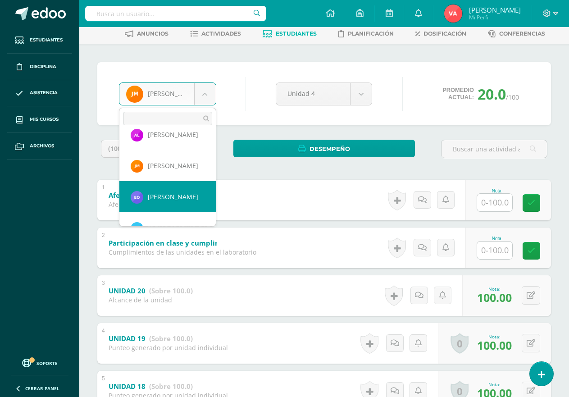
select select "2218"
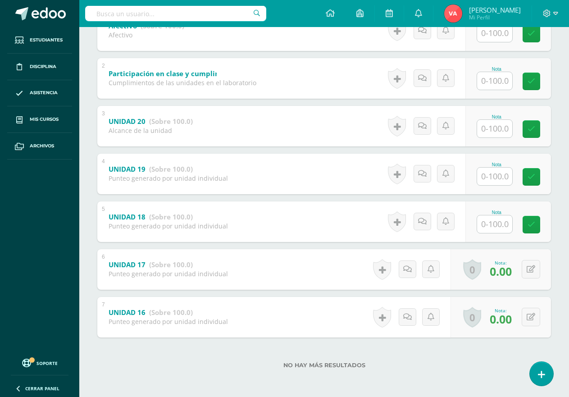
scroll to position [215, 0]
click at [497, 224] on input "text" at bounding box center [494, 224] width 35 height 18
type input "100"
click at [540, 223] on icon at bounding box center [538, 224] width 8 height 8
click at [494, 177] on input "text" at bounding box center [494, 176] width 35 height 18
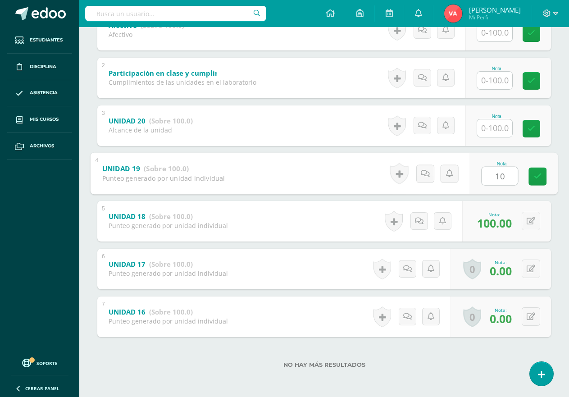
type input "100"
click at [537, 178] on icon at bounding box center [538, 177] width 8 height 8
click at [487, 129] on input "text" at bounding box center [494, 128] width 35 height 18
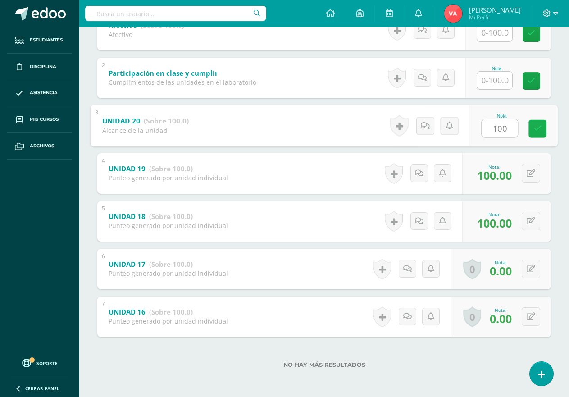
click at [535, 127] on icon at bounding box center [538, 129] width 8 height 8
type input "100"
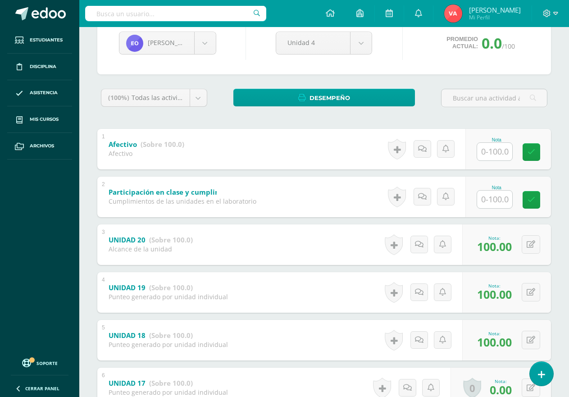
scroll to position [80, 0]
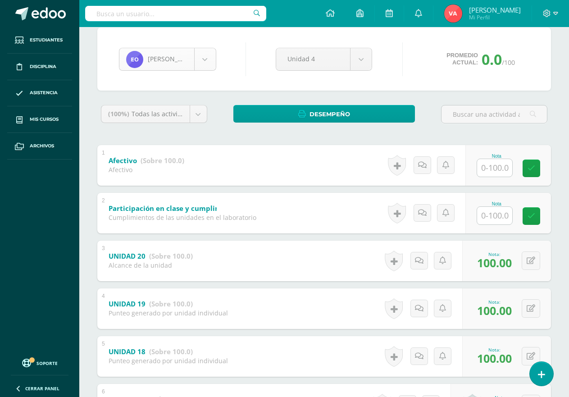
click at [205, 56] on body "Estudiantes Disciplina Asistencia Mis cursos Archivos Soporte Centro de ayuda Ú…" at bounding box center [284, 226] width 569 height 612
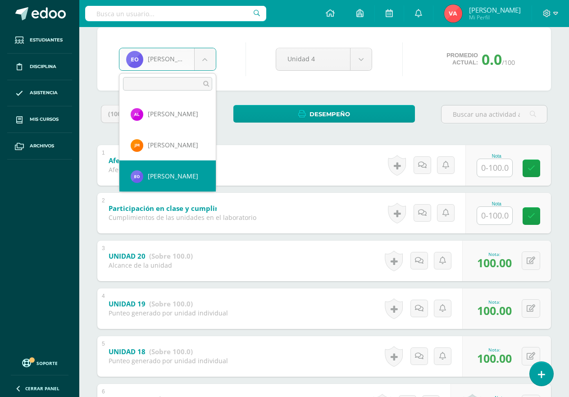
scroll to position [418, 0]
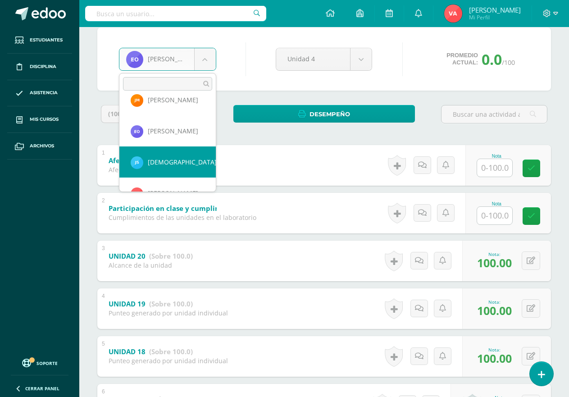
select select "2726"
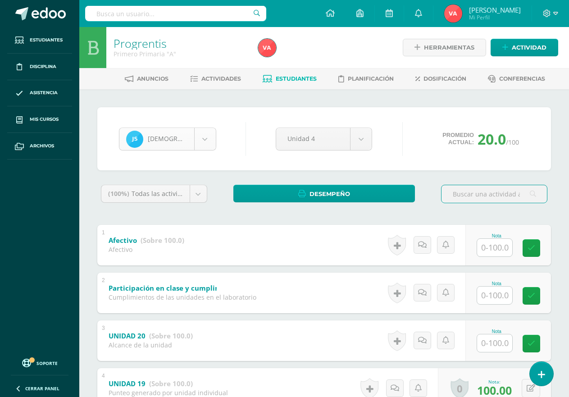
click at [203, 134] on body "Estudiantes Disciplina Asistencia Mis cursos Archivos Soporte Centro de ayuda Ú…" at bounding box center [284, 306] width 569 height 612
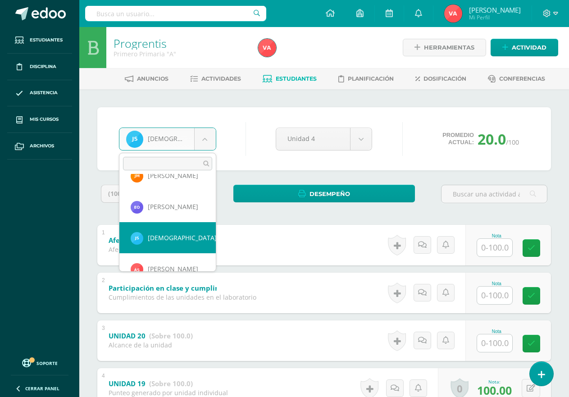
scroll to position [435, 0]
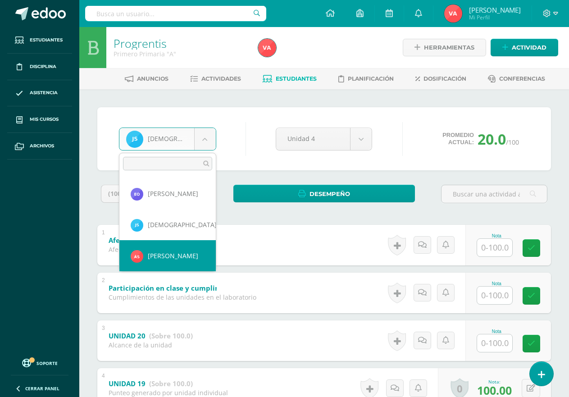
select select "2727"
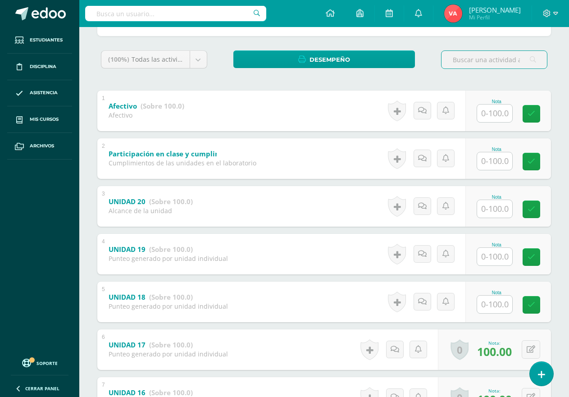
scroll to position [135, 0]
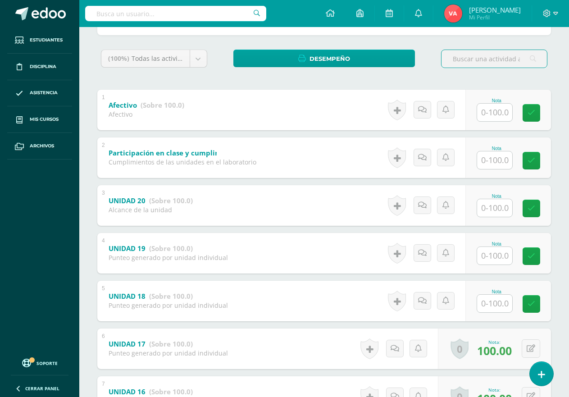
click at [498, 306] on input "text" at bounding box center [494, 304] width 35 height 18
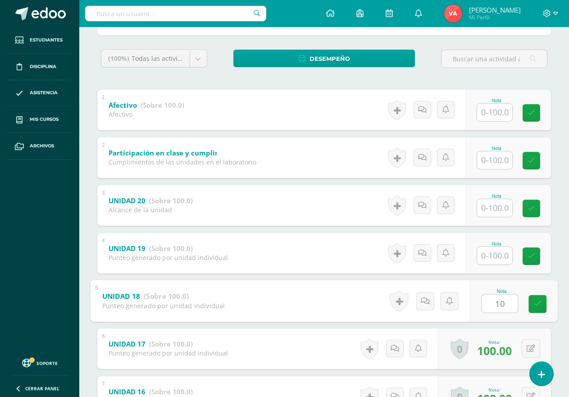
type input "100"
click at [536, 303] on icon at bounding box center [538, 304] width 8 height 8
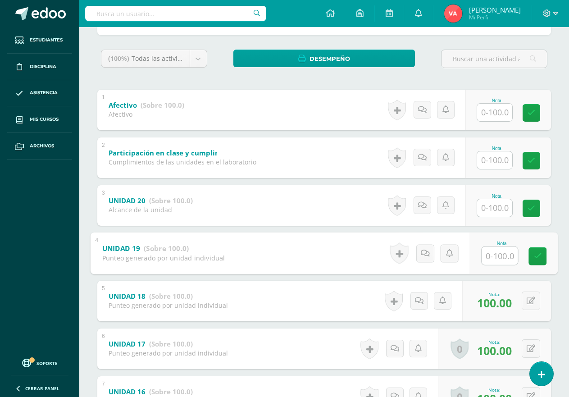
click at [501, 256] on input "text" at bounding box center [500, 255] width 36 height 18
type input "100"
click at [534, 259] on icon at bounding box center [538, 256] width 8 height 8
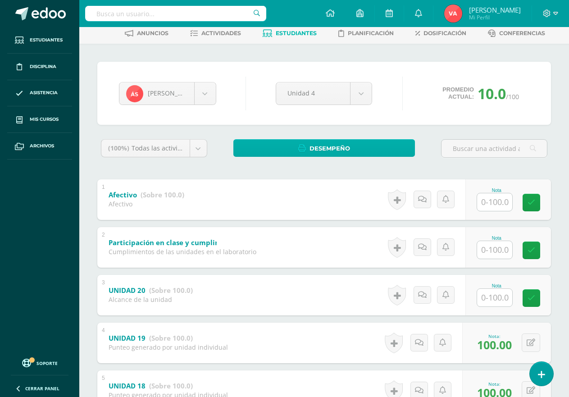
scroll to position [45, 0]
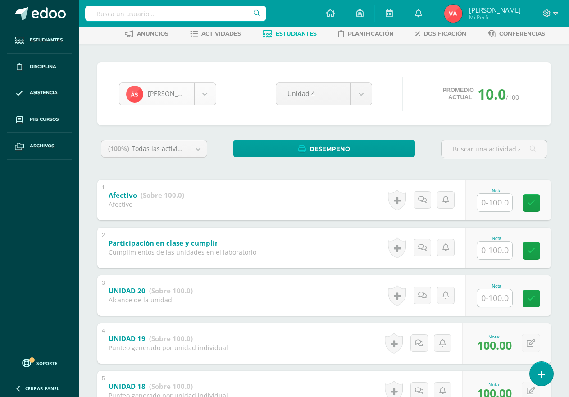
click at [196, 90] on body "Estudiantes Disciplina Asistencia Mis cursos Archivos Soporte Centro de ayuda Ú…" at bounding box center [284, 261] width 569 height 612
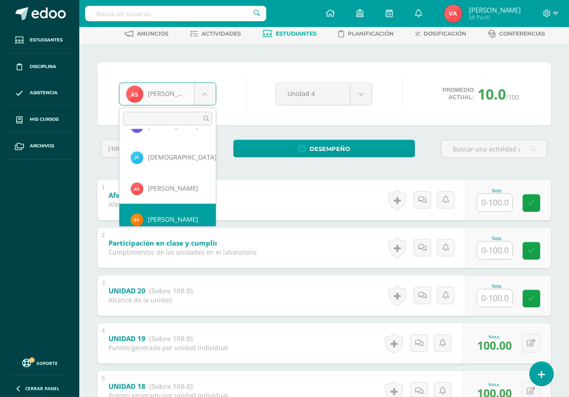
scroll to position [480, 0]
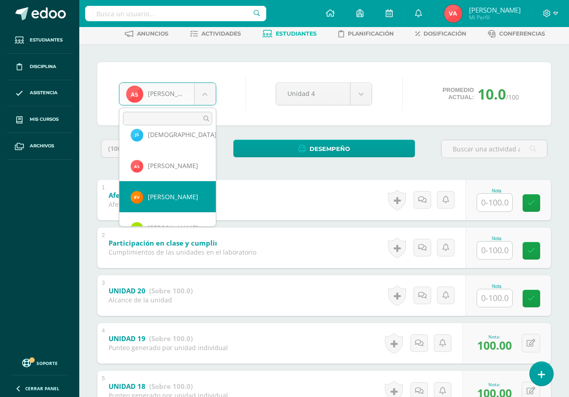
select select "2216"
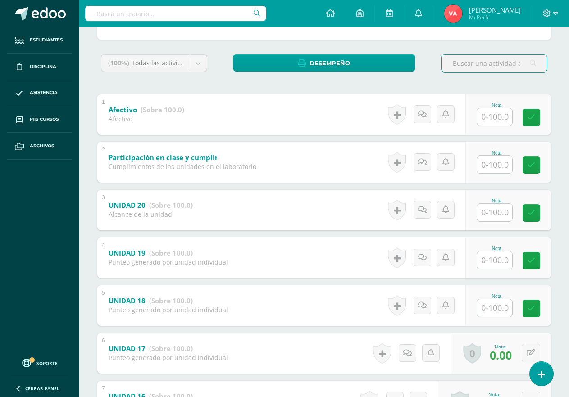
scroll to position [135, 0]
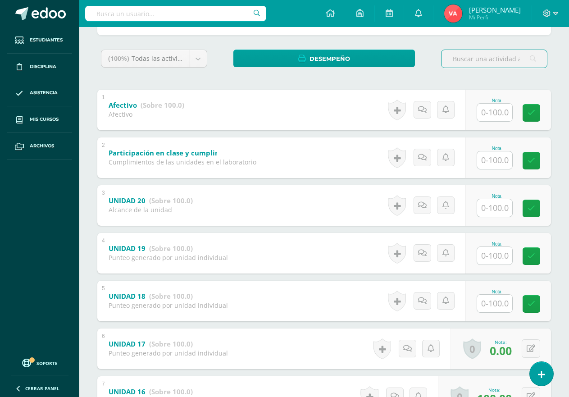
click at [498, 308] on input "text" at bounding box center [494, 304] width 35 height 18
type input "0"
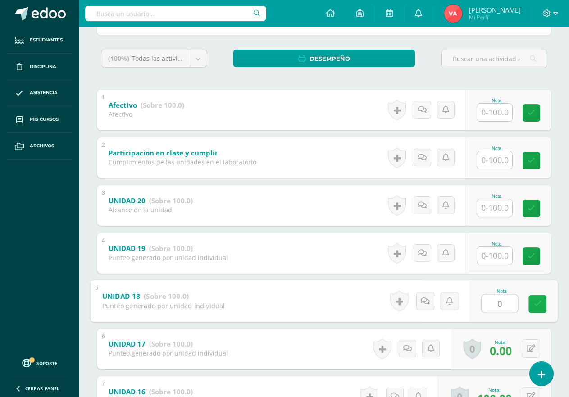
click at [540, 304] on icon at bounding box center [538, 304] width 8 height 8
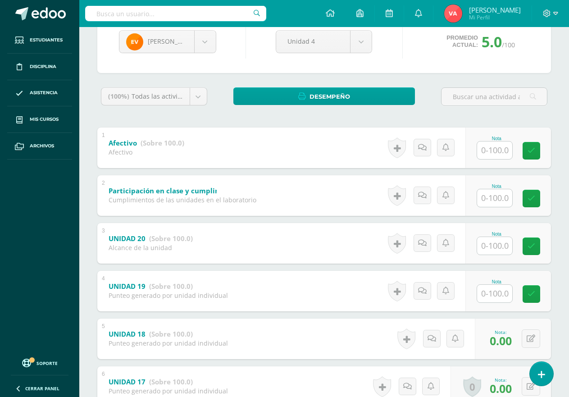
scroll to position [0, 0]
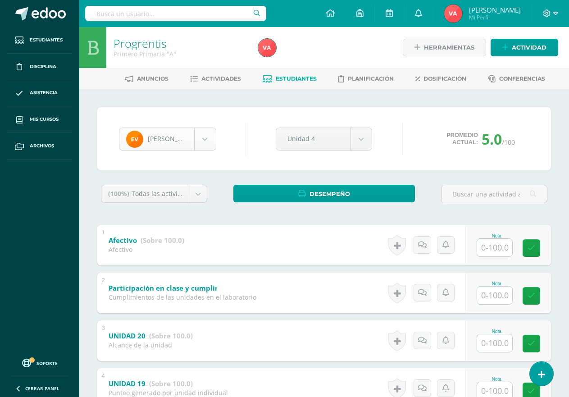
click at [208, 136] on body "Estudiantes Disciplina Asistencia Mis cursos Archivos Soporte Centro de ayuda Ú…" at bounding box center [284, 306] width 569 height 612
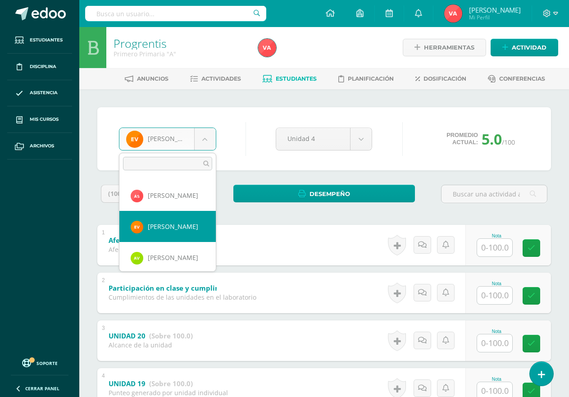
scroll to position [511, 0]
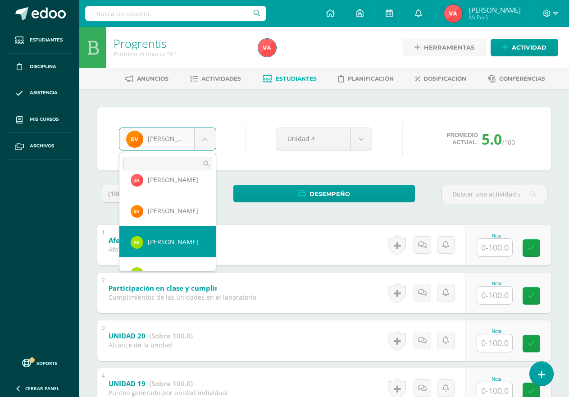
select select "2207"
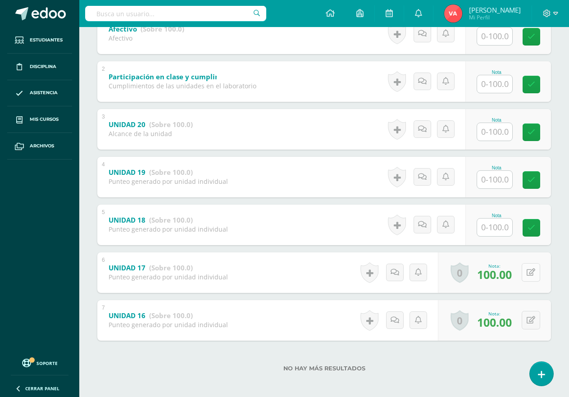
scroll to position [215, 0]
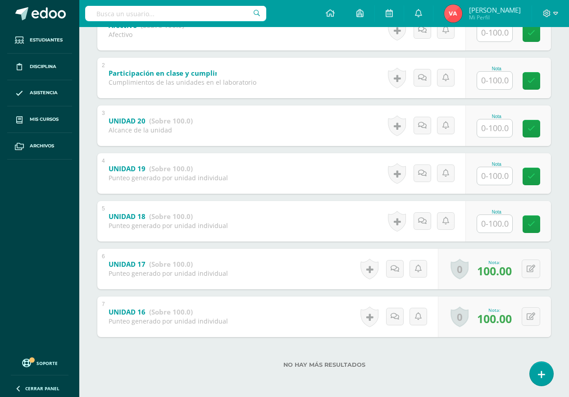
click at [483, 221] on input "text" at bounding box center [494, 224] width 35 height 18
type input "0"
click at [541, 225] on icon at bounding box center [538, 224] width 8 height 8
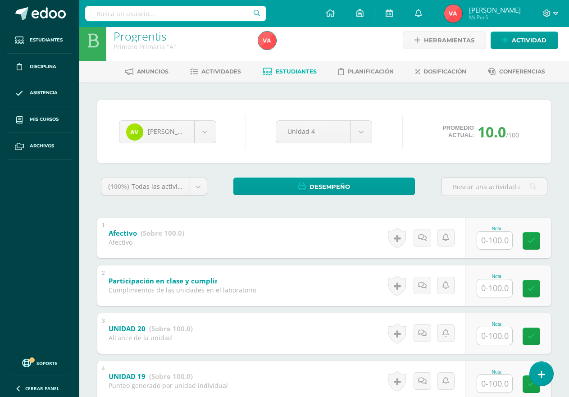
scroll to position [0, 0]
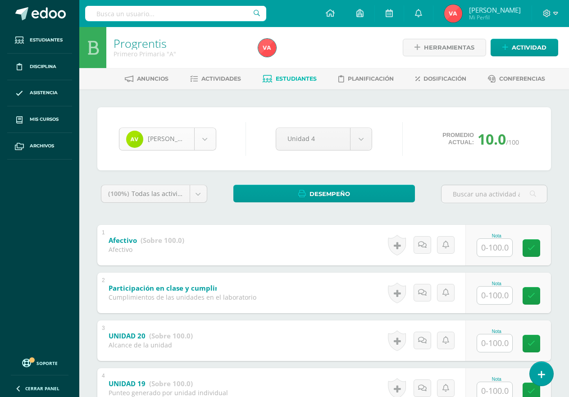
click at [209, 131] on body "Estudiantes Disciplina Asistencia Mis cursos Archivos Soporte Centro de ayuda Ú…" at bounding box center [284, 306] width 569 height 612
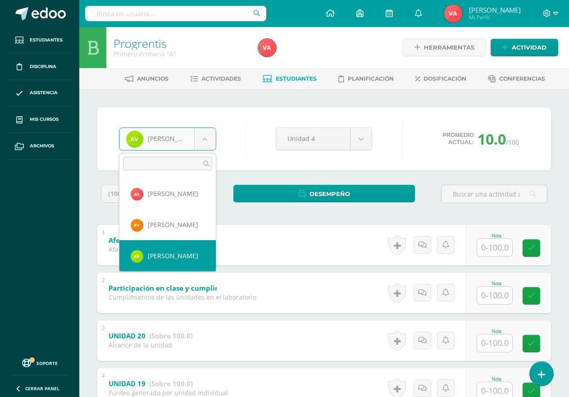
scroll to position [532, 0]
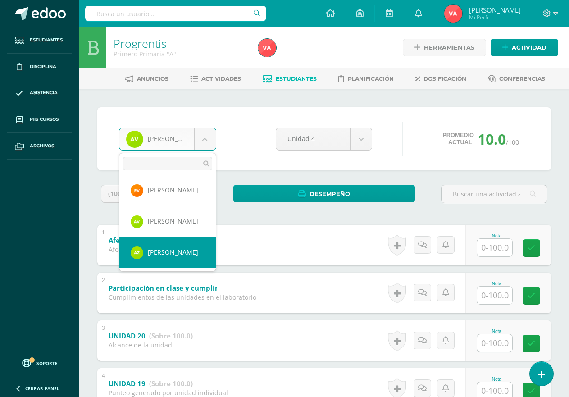
select select "2678"
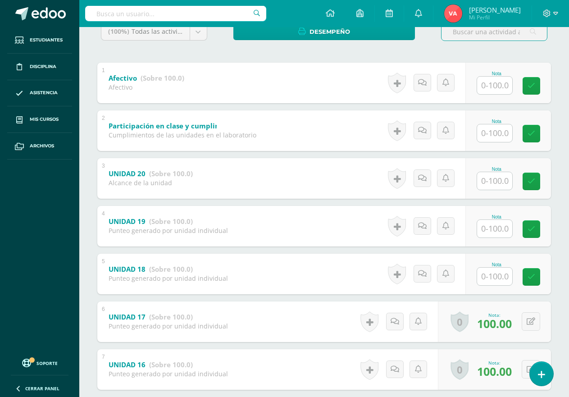
scroll to position [215, 0]
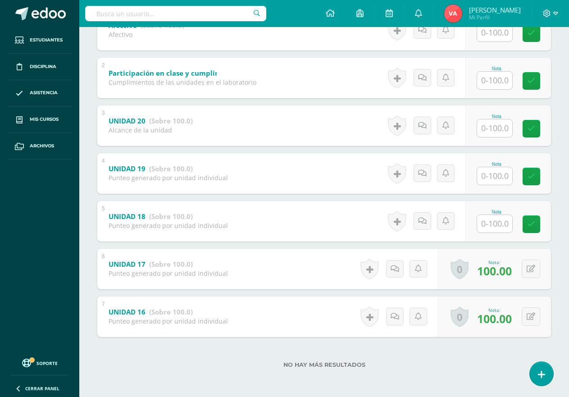
click at [491, 227] on input "text" at bounding box center [494, 224] width 35 height 18
type input "100"
